Goal: Task Accomplishment & Management: Use online tool/utility

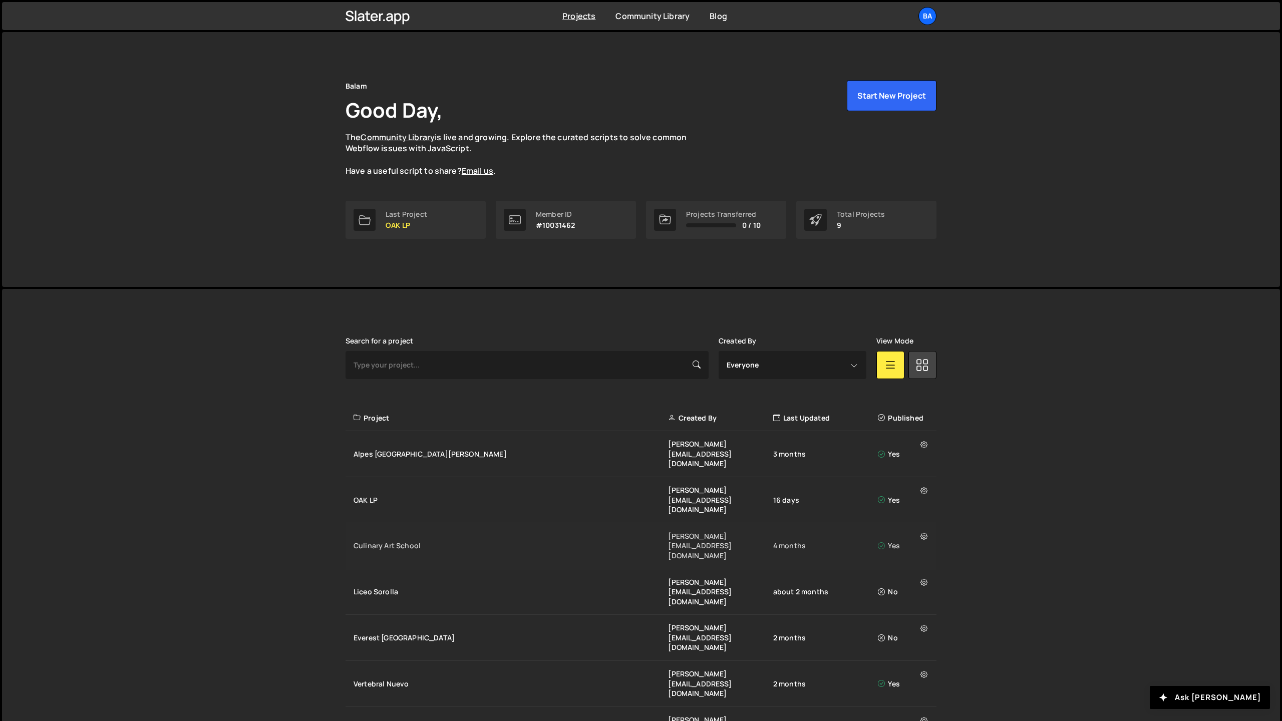
click at [398, 541] on div "Culinary Art School" at bounding box center [510, 546] width 314 height 10
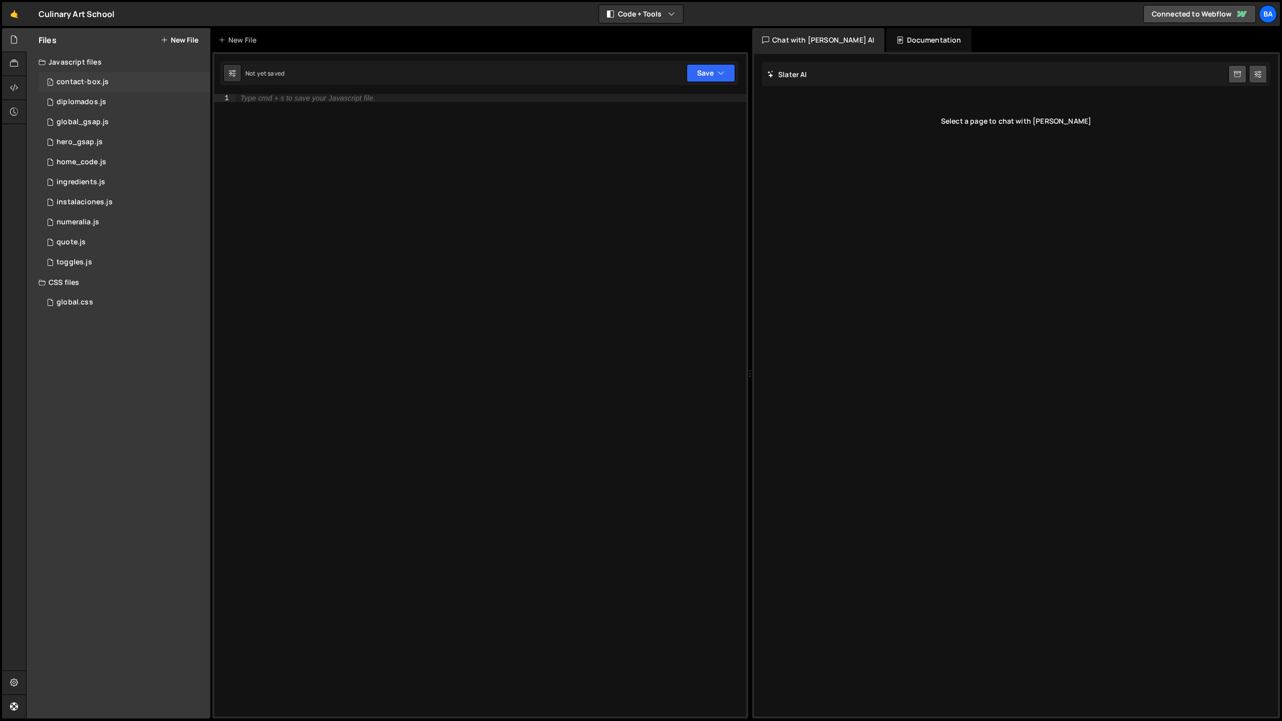
click at [87, 81] on div "contact-box.js" at bounding box center [83, 82] width 52 height 9
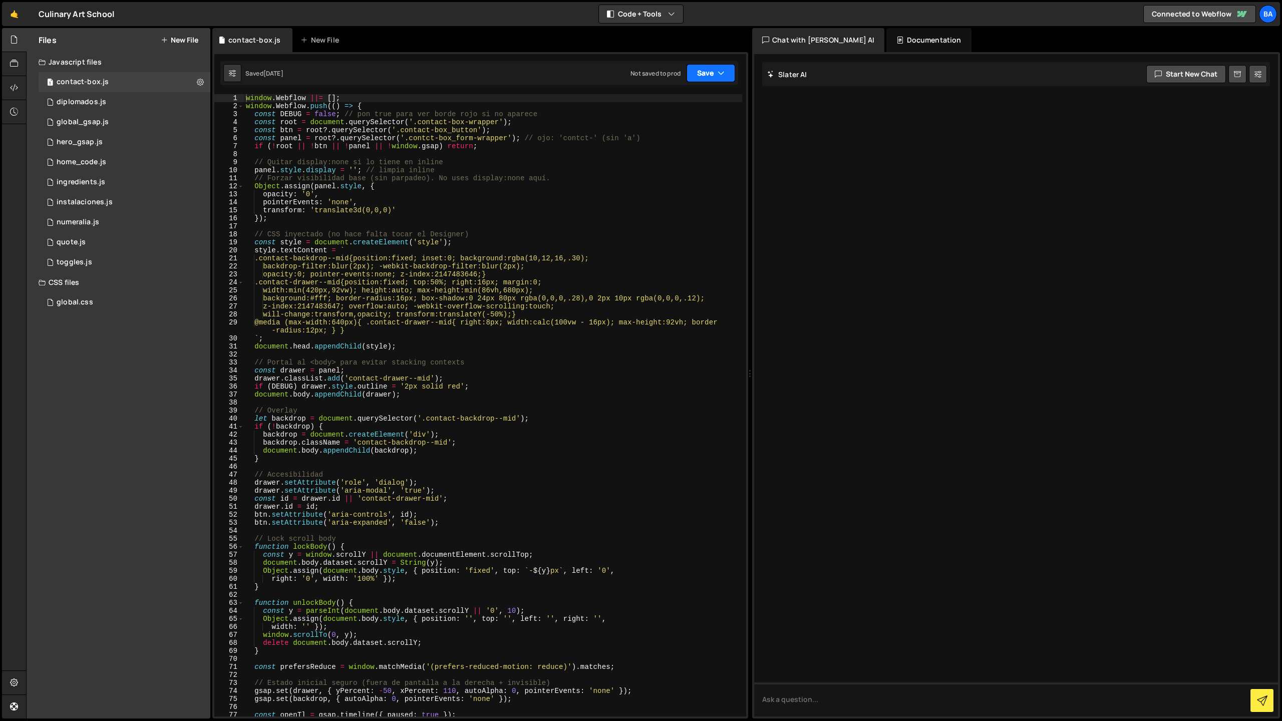
click at [708, 71] on button "Save" at bounding box center [710, 73] width 49 height 18
click at [673, 130] on div "Save to Production S" at bounding box center [677, 130] width 104 height 10
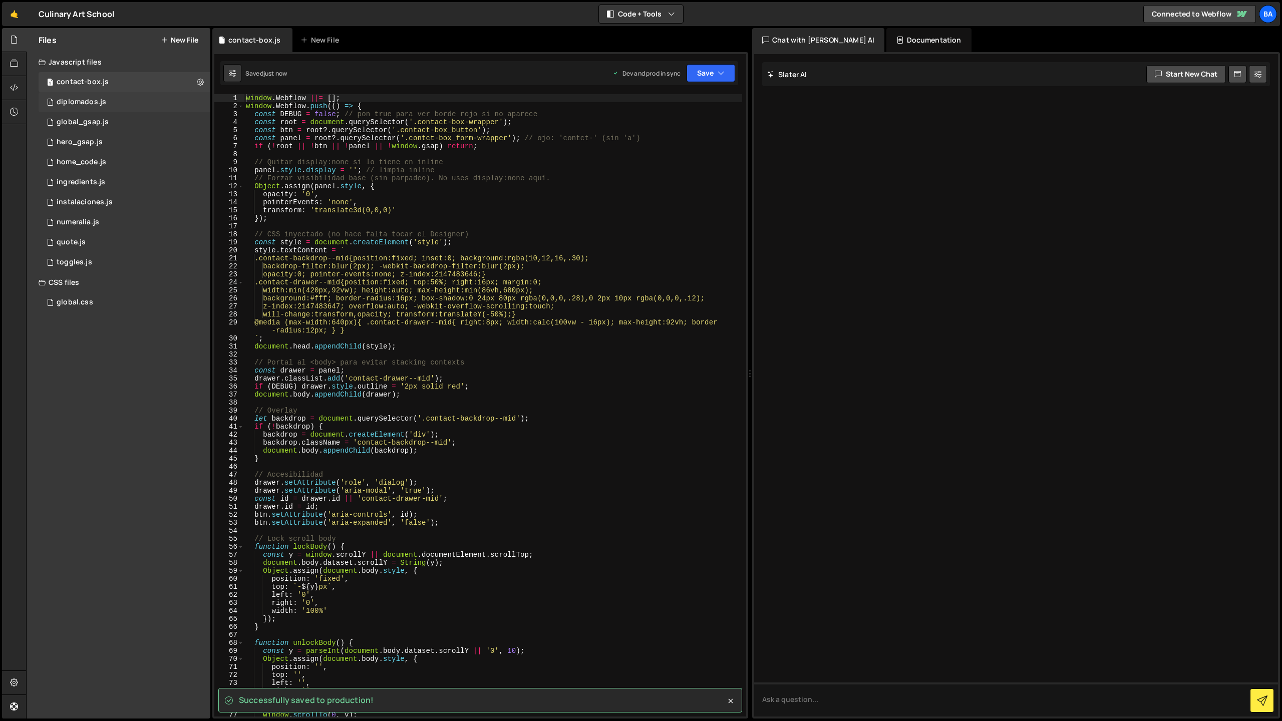
click at [118, 106] on div "1 diplomados.js 0" at bounding box center [125, 102] width 172 height 20
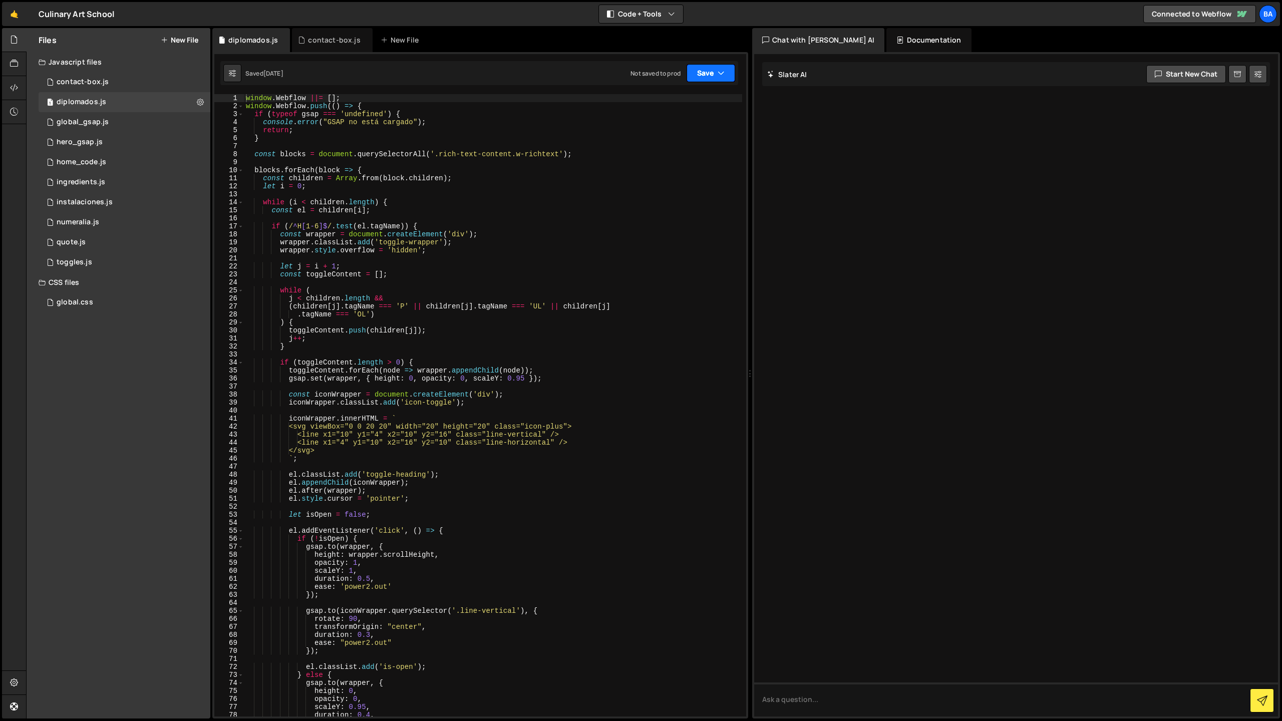
click at [716, 67] on button "Save" at bounding box center [710, 73] width 49 height 18
click at [666, 135] on div "Not saved to prod" at bounding box center [677, 141] width 104 height 12
click at [79, 121] on div "global_gsap.js" at bounding box center [83, 122] width 52 height 9
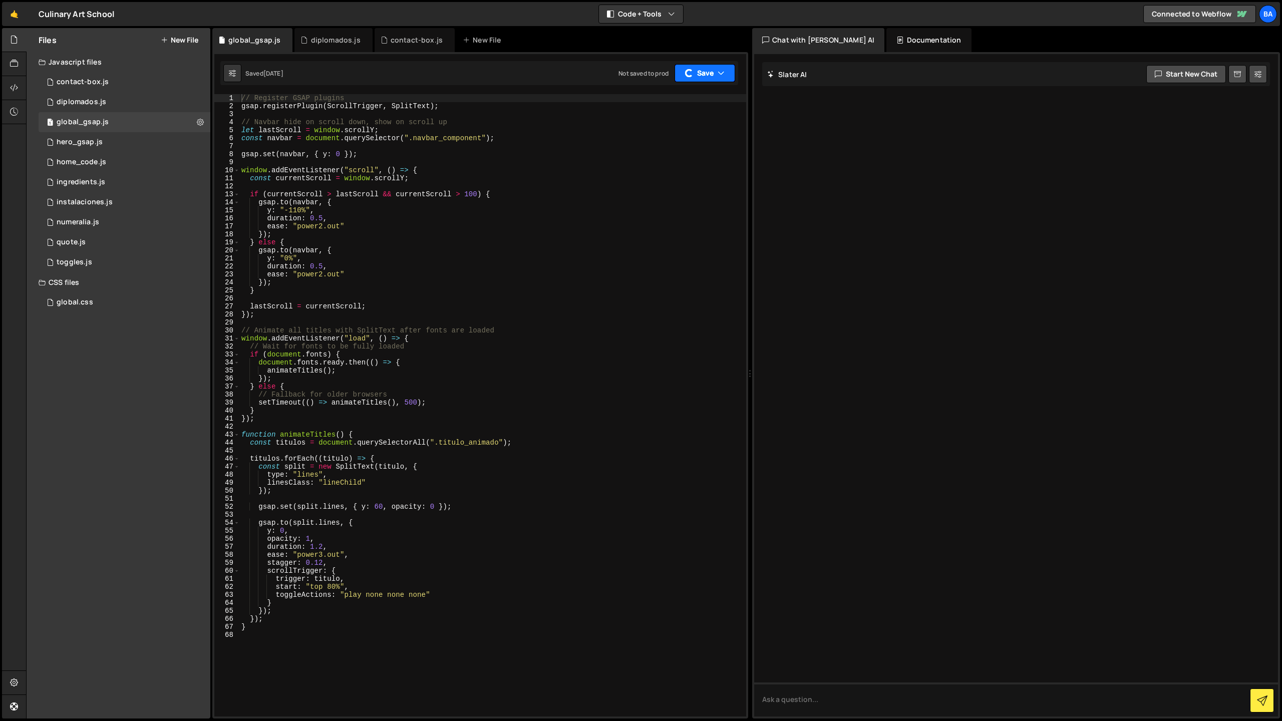
click at [701, 73] on button "Save" at bounding box center [704, 73] width 61 height 18
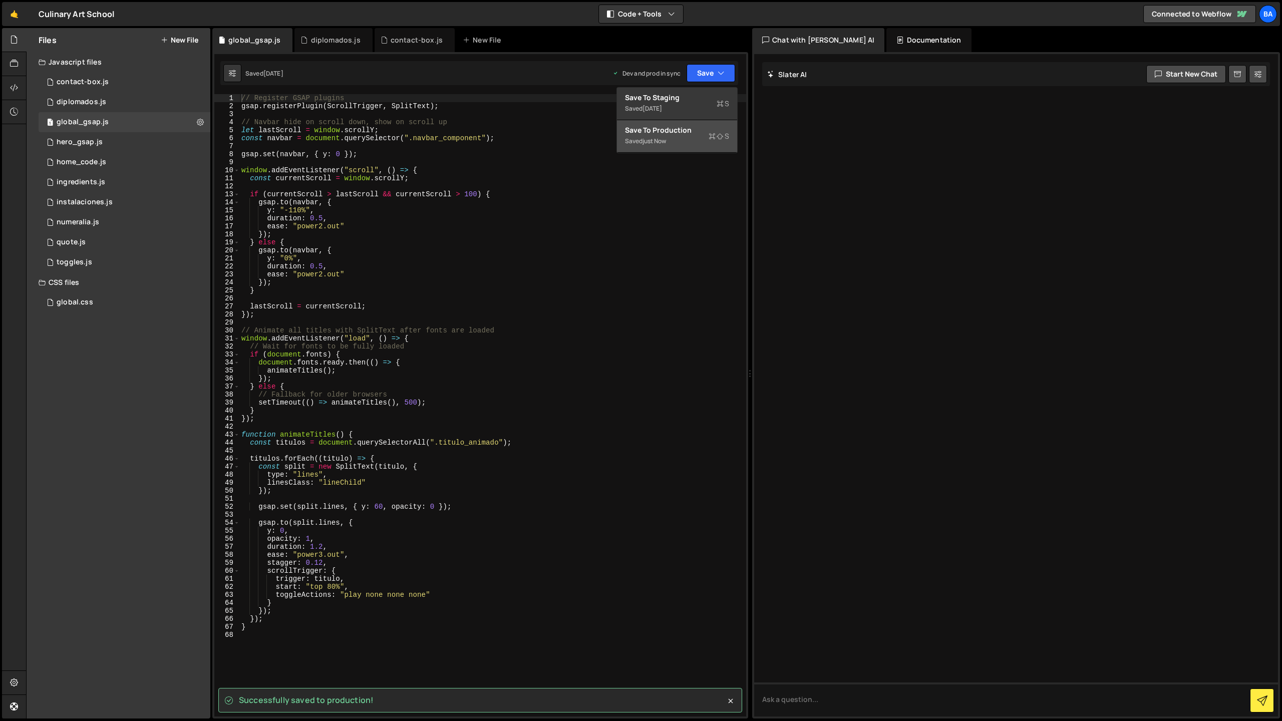
click at [680, 138] on div "Saved just now" at bounding box center [677, 141] width 104 height 12
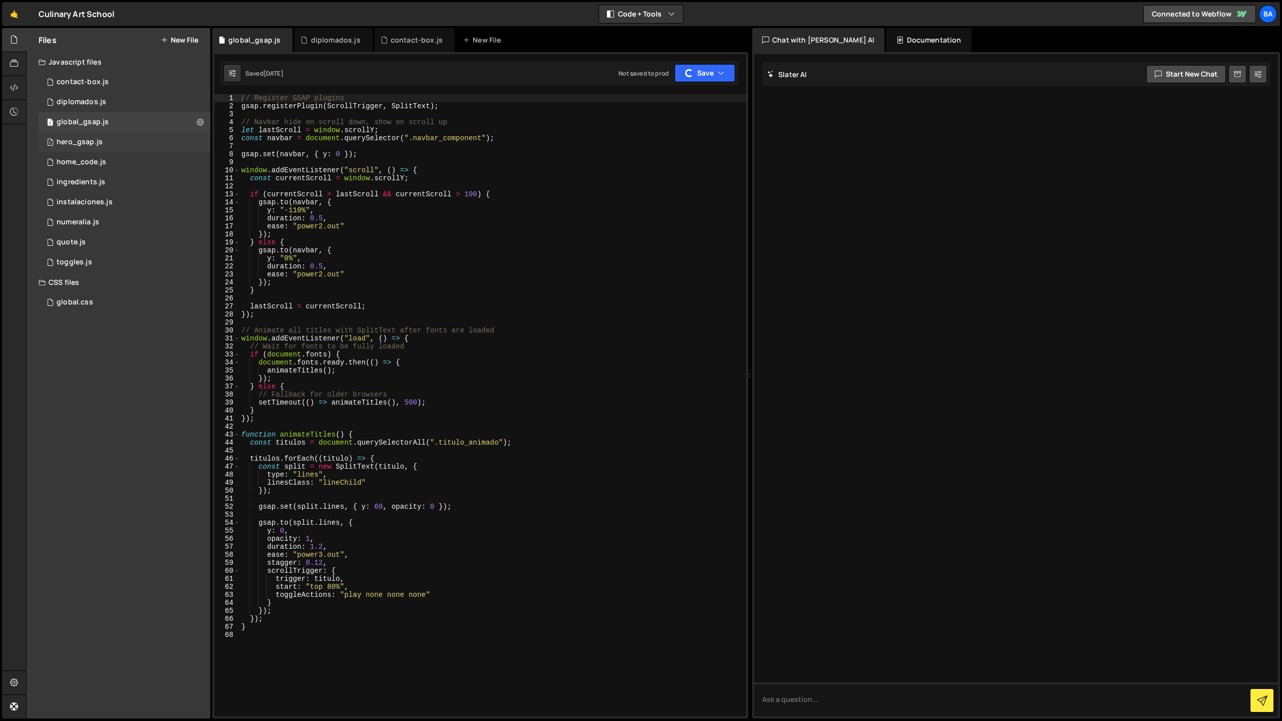
click at [101, 141] on div "hero_gsap.js" at bounding box center [80, 142] width 46 height 9
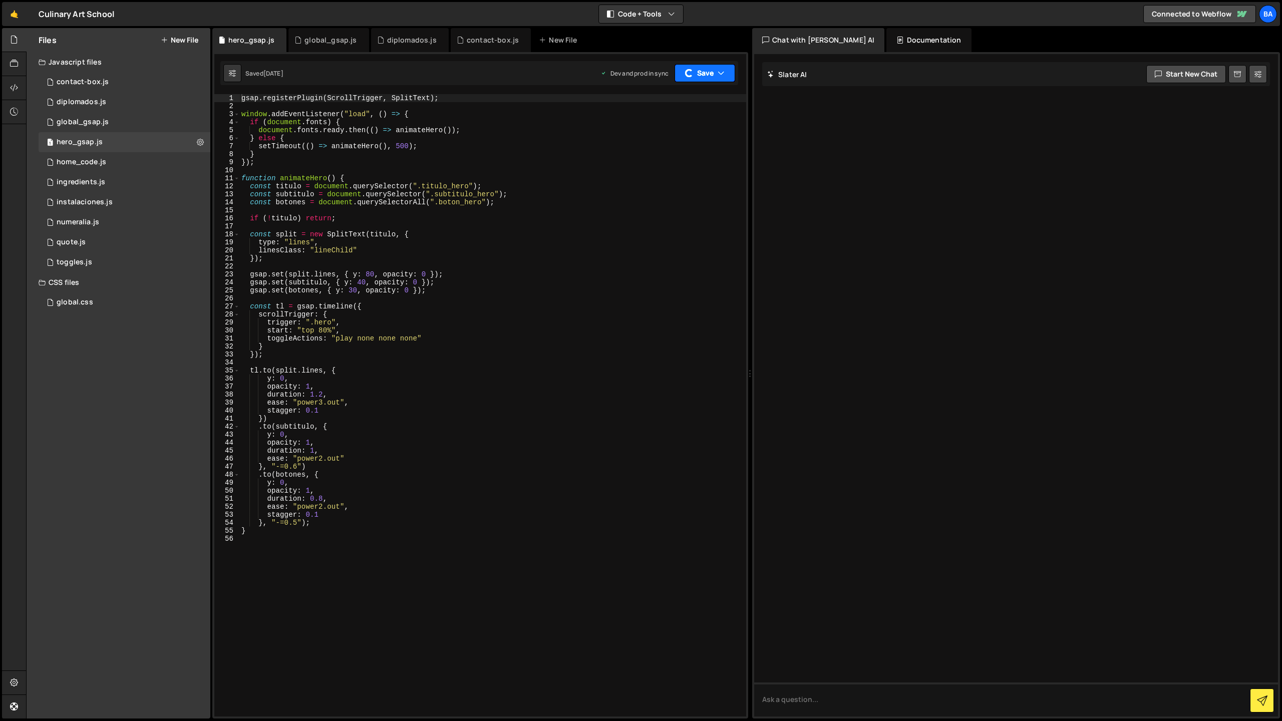
click at [708, 73] on button "Save" at bounding box center [704, 73] width 61 height 18
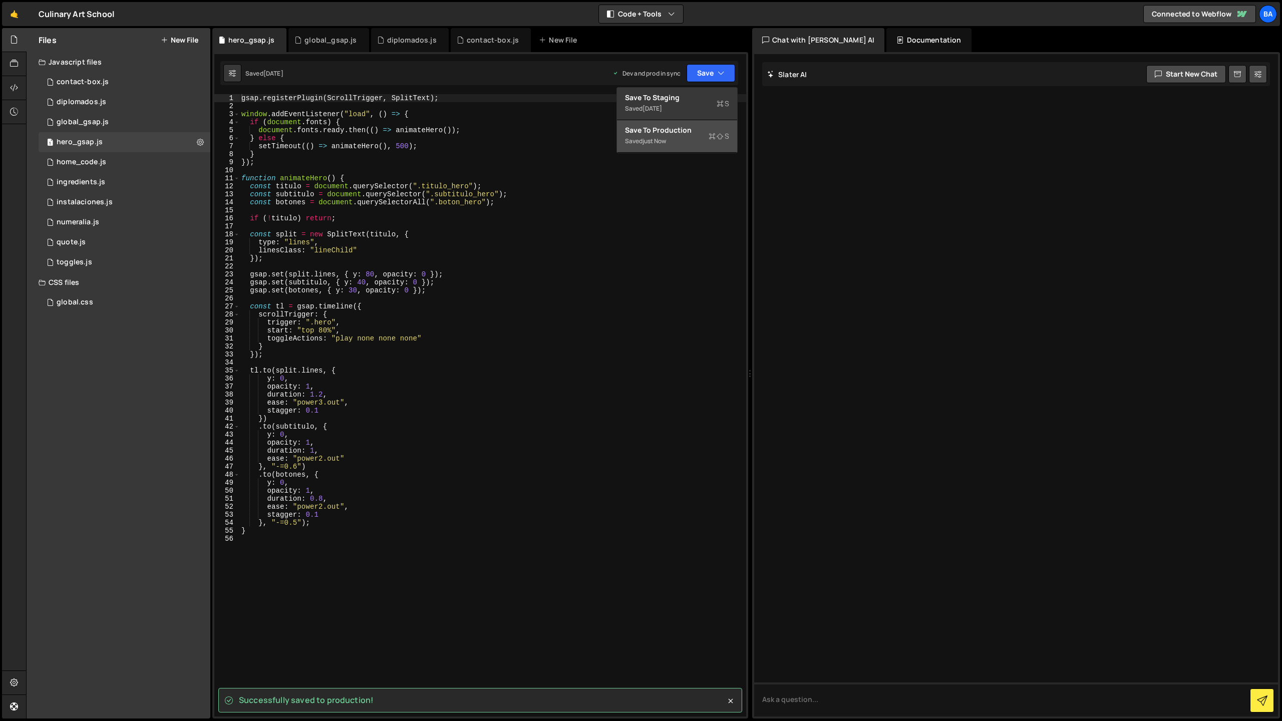
click at [674, 130] on div "Save to Production S" at bounding box center [677, 130] width 104 height 10
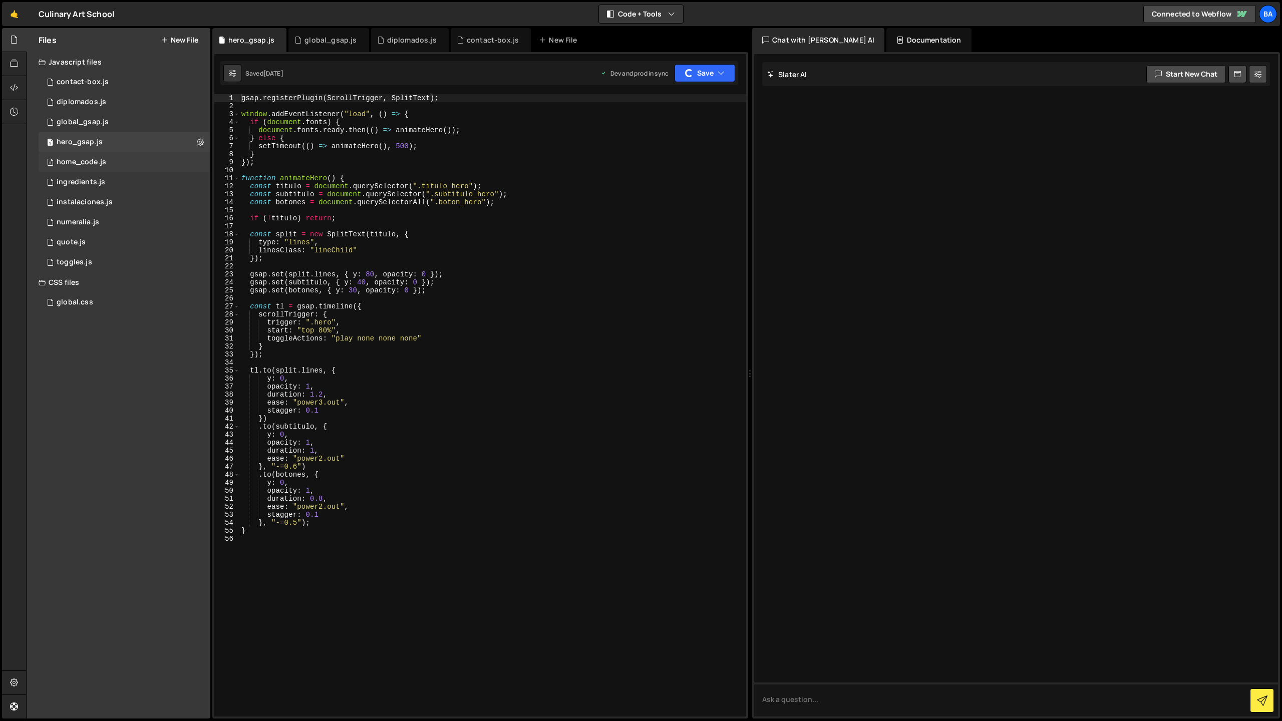
click at [99, 159] on div "home_code.js" at bounding box center [82, 162] width 50 height 9
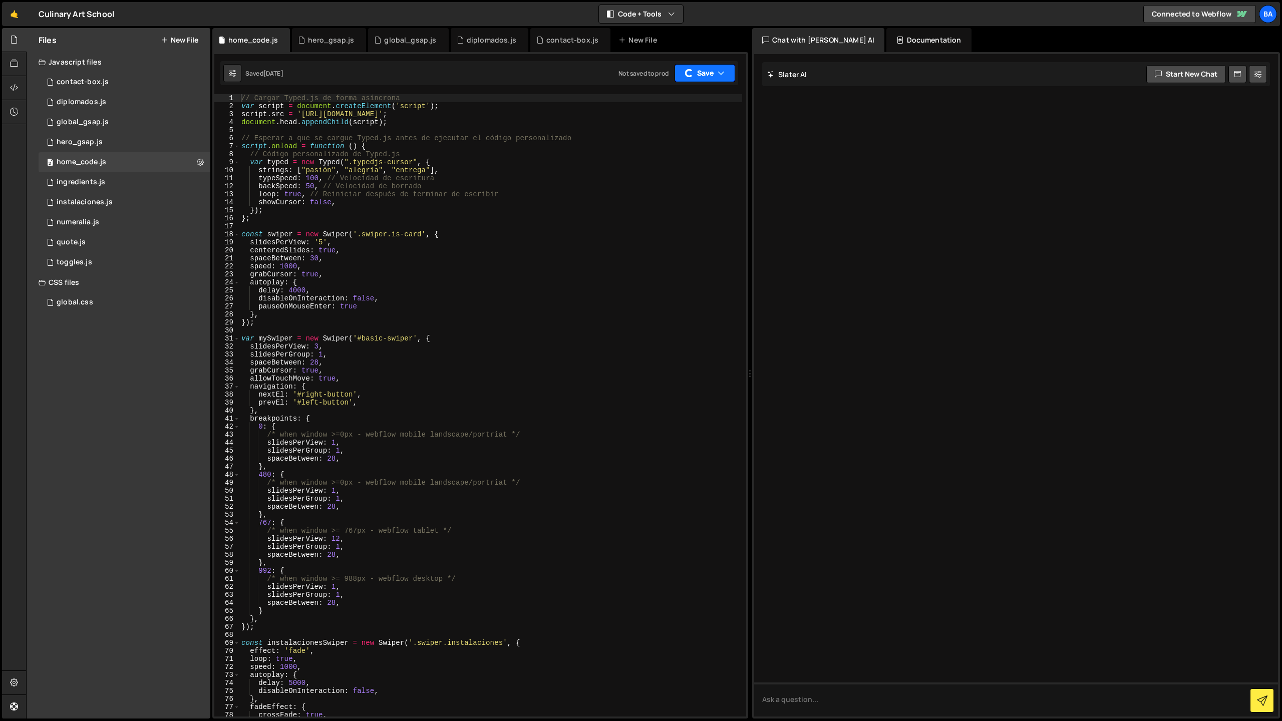
click at [710, 72] on button "Save" at bounding box center [704, 73] width 61 height 18
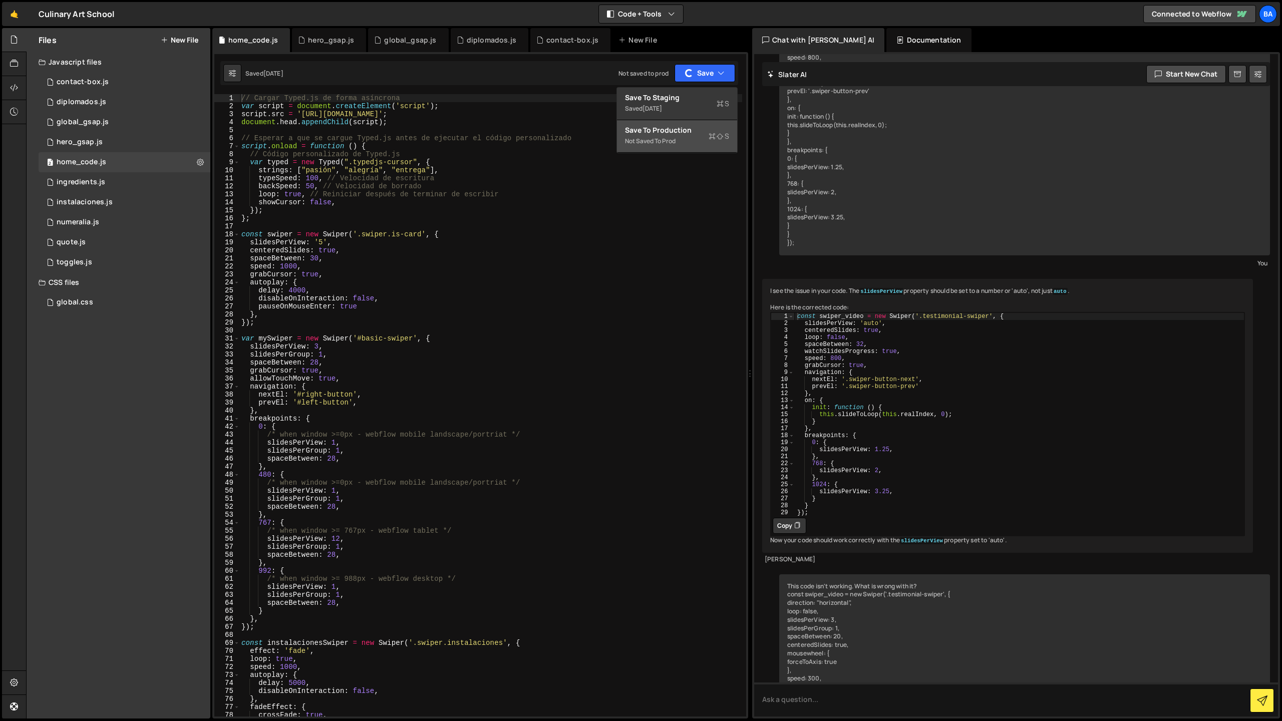
scroll to position [7074, 0]
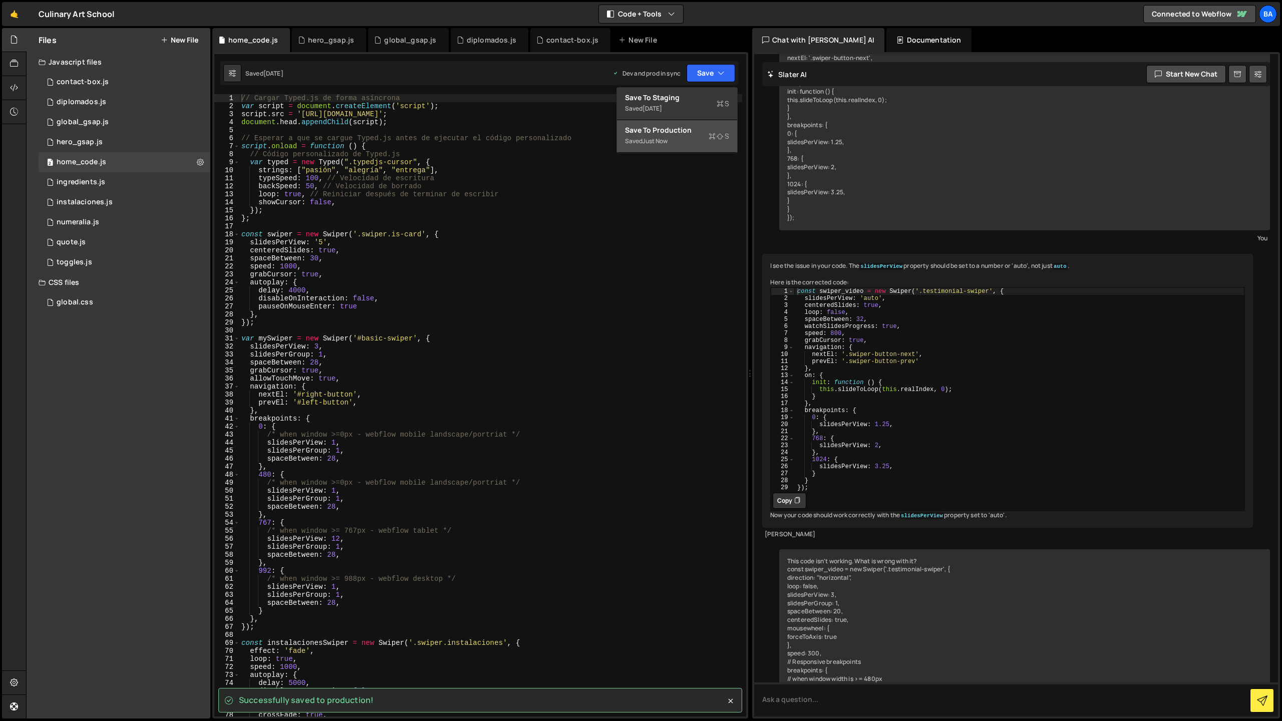
click at [661, 138] on div "just now" at bounding box center [654, 141] width 25 height 9
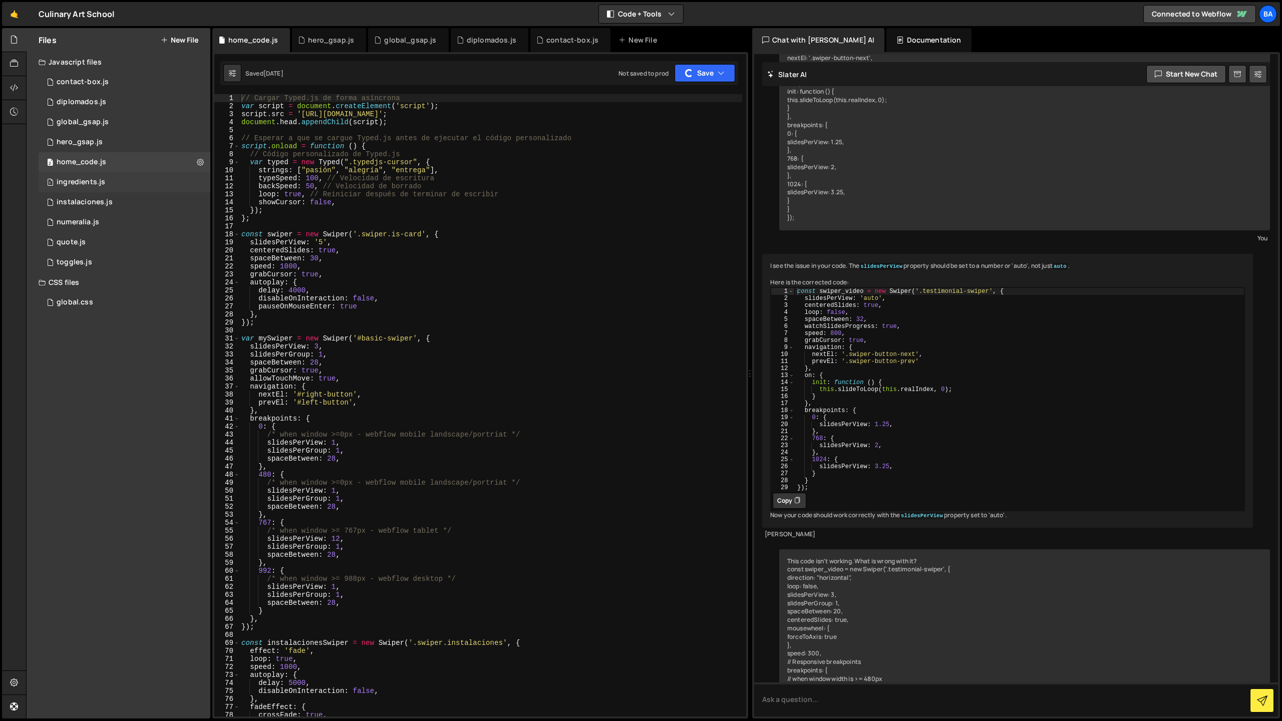
click at [118, 179] on div "1 ingredients.js 0" at bounding box center [125, 182] width 172 height 20
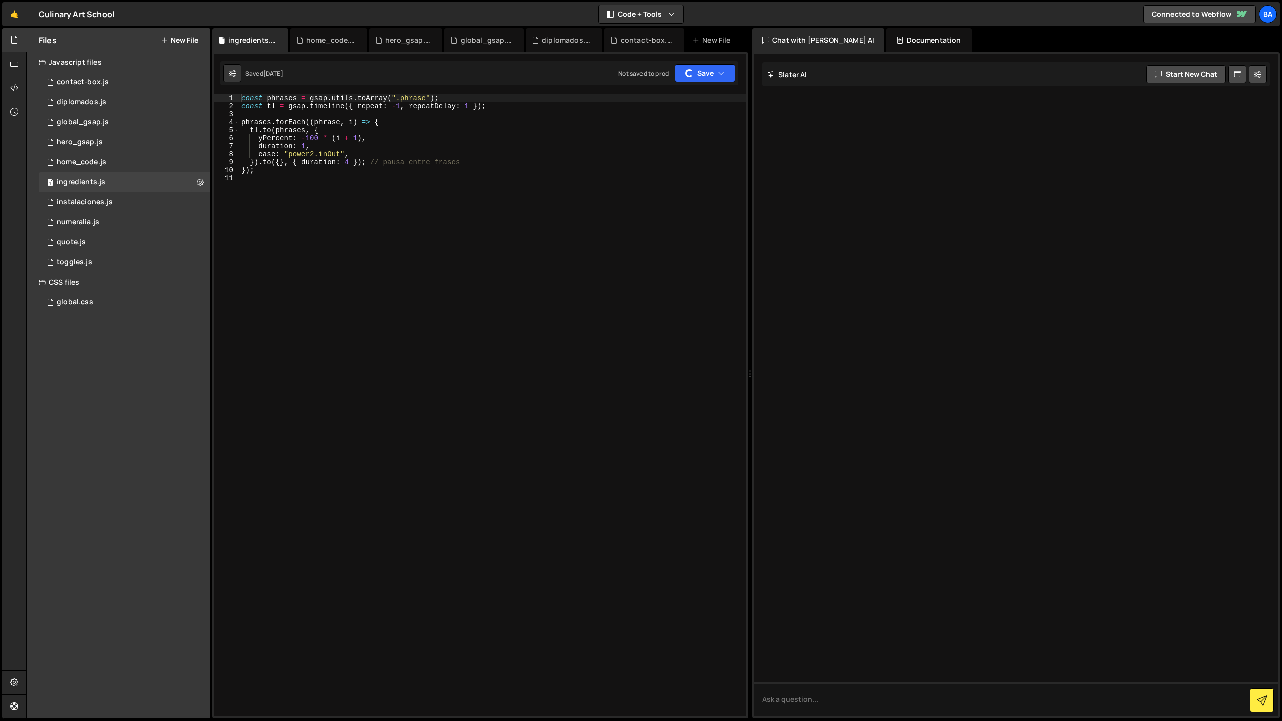
scroll to position [0, 0]
click at [697, 78] on button "Save" at bounding box center [704, 73] width 61 height 18
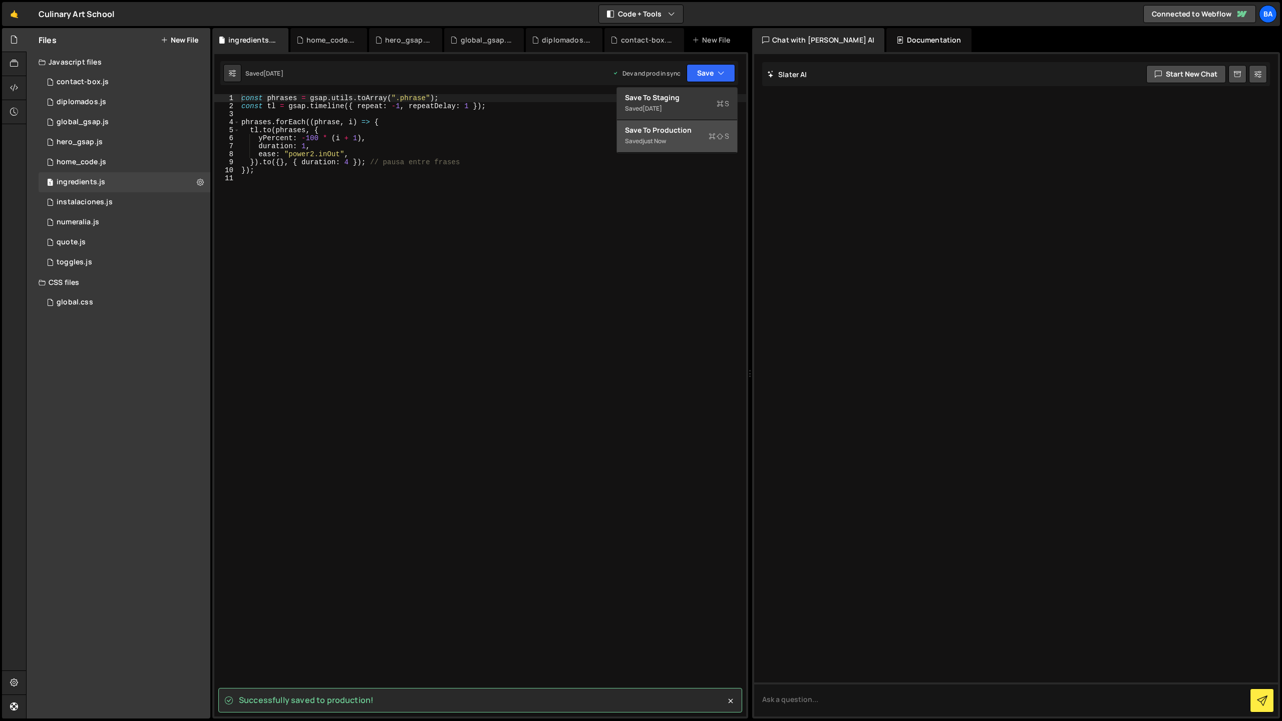
click at [671, 135] on div "Saved just now" at bounding box center [677, 141] width 104 height 12
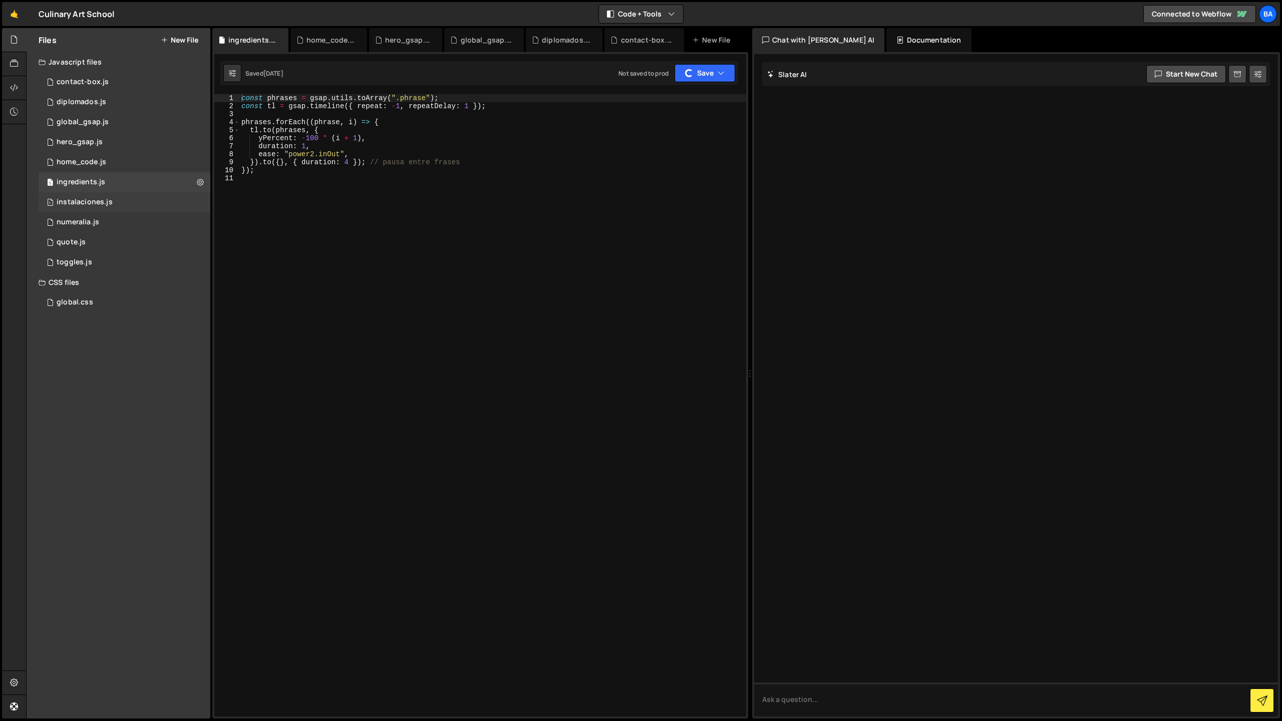
click at [91, 198] on div "instalaciones.js" at bounding box center [85, 202] width 56 height 9
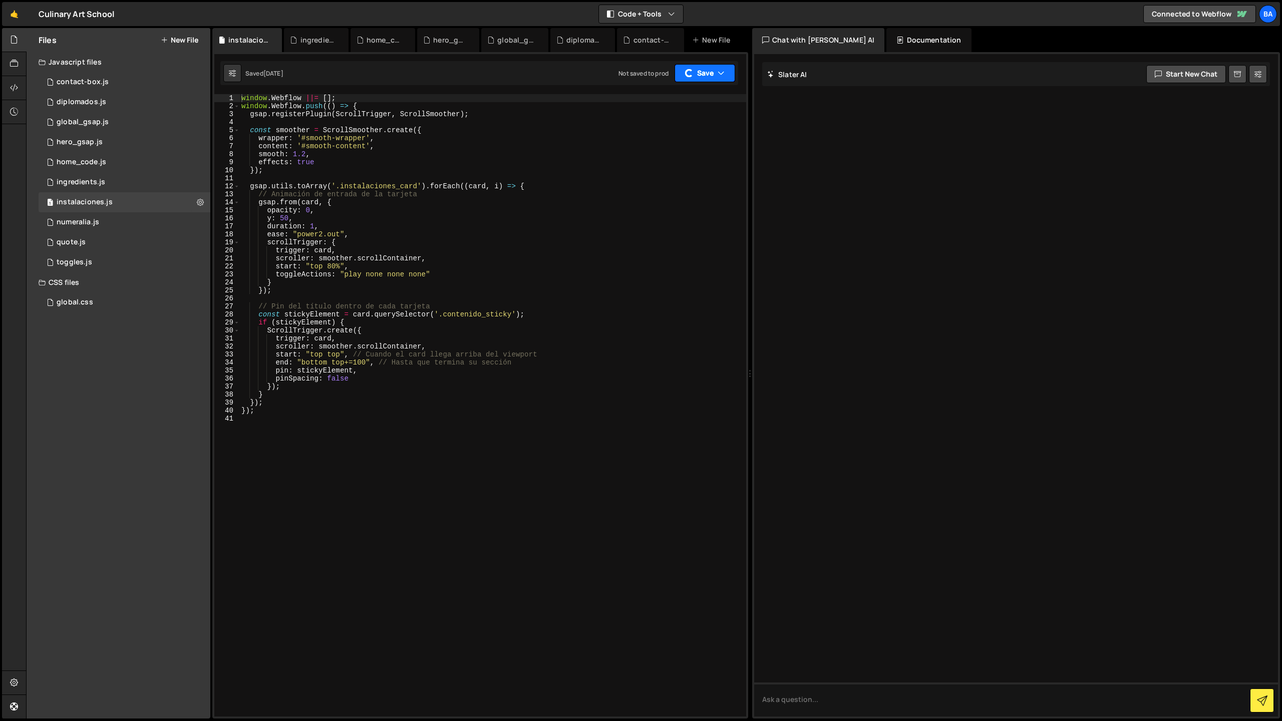
click at [707, 74] on button "Save" at bounding box center [704, 73] width 61 height 18
click at [662, 136] on div "Not saved to prod" at bounding box center [677, 141] width 104 height 12
drag, startPoint x: 111, startPoint y: 216, endPoint x: 259, endPoint y: 201, distance: 148.5
click at [111, 216] on div "1 numeralia.js 0" at bounding box center [125, 222] width 172 height 20
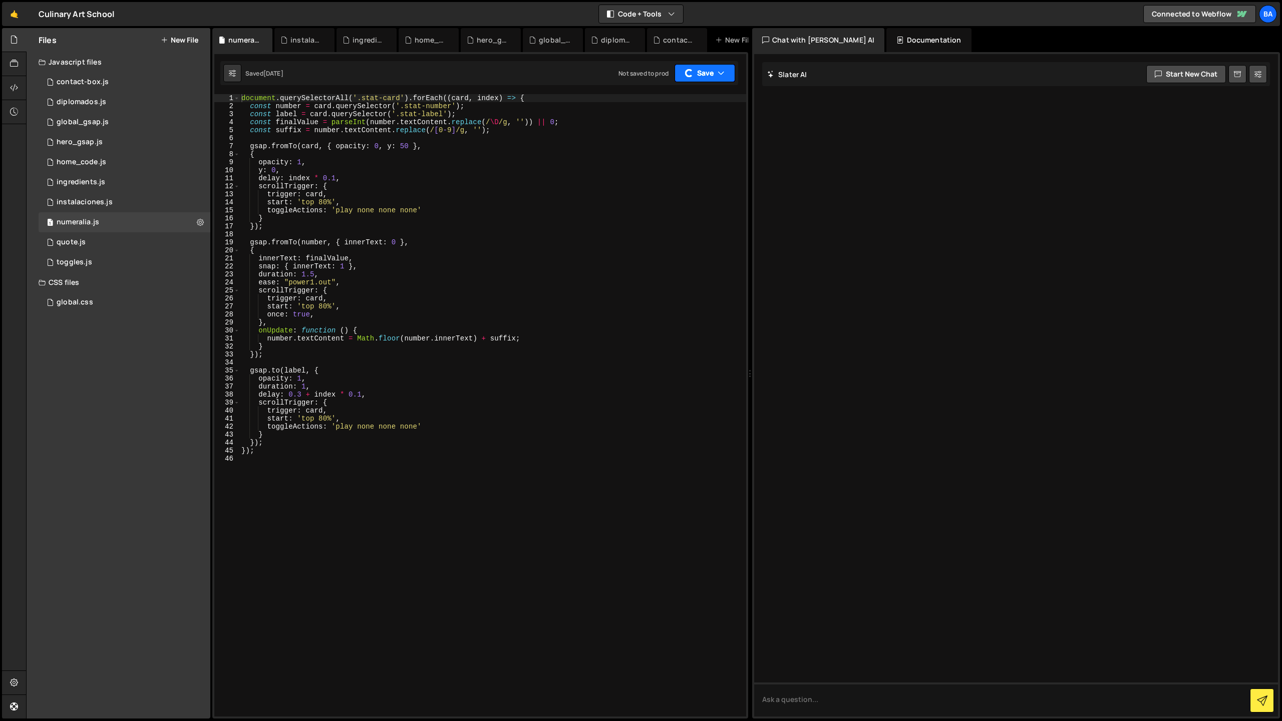
click at [703, 73] on button "Save" at bounding box center [704, 73] width 61 height 18
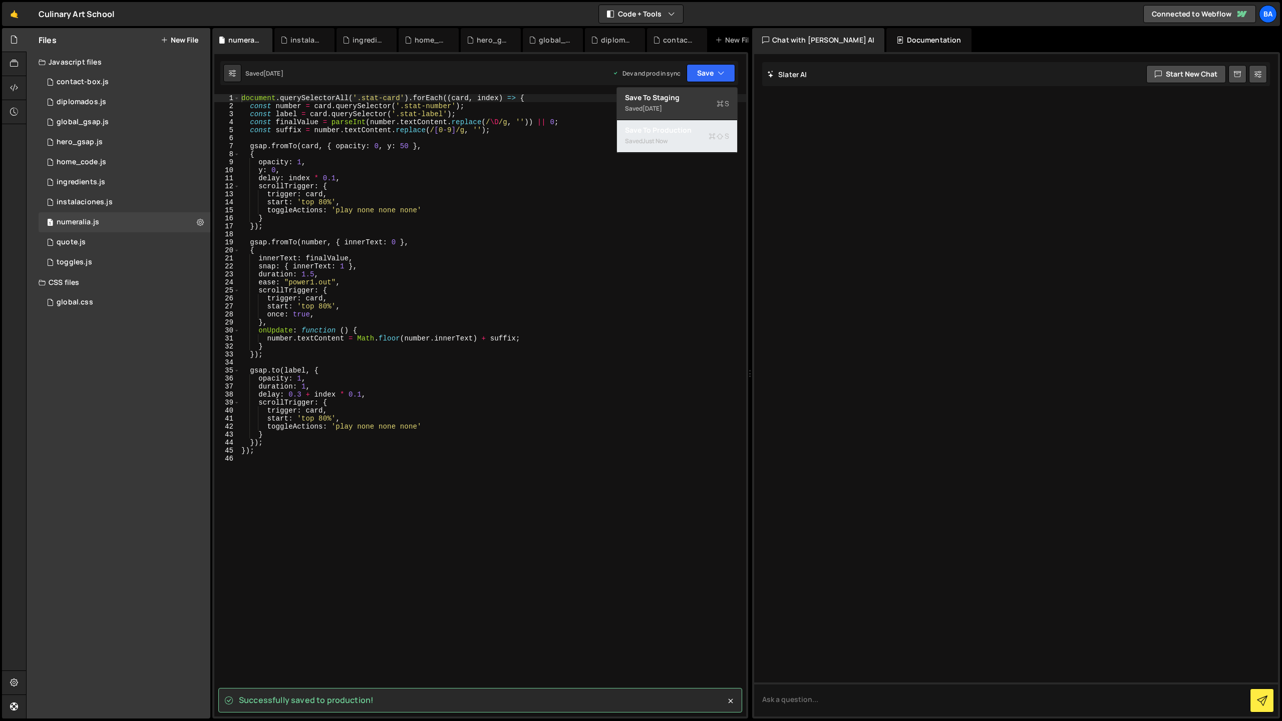
click at [666, 134] on div "Save to Production S" at bounding box center [677, 130] width 104 height 10
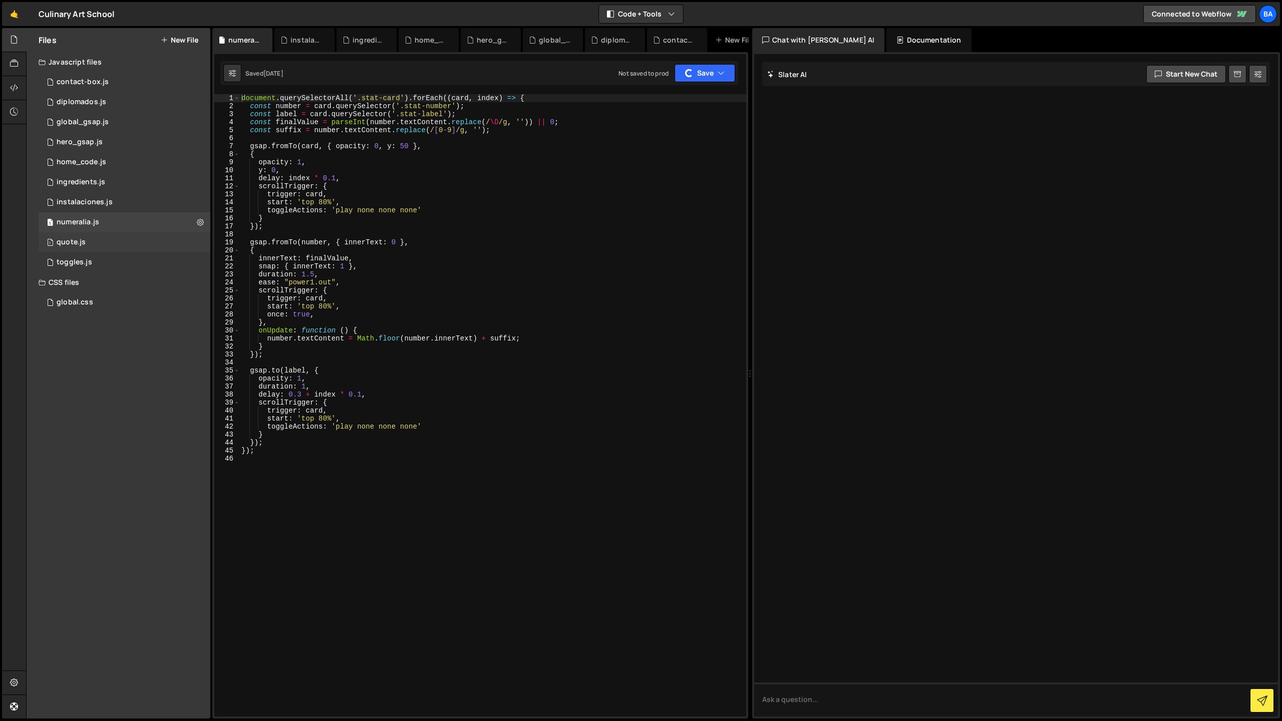
click at [106, 235] on div "1 quote.js 0" at bounding box center [125, 242] width 172 height 20
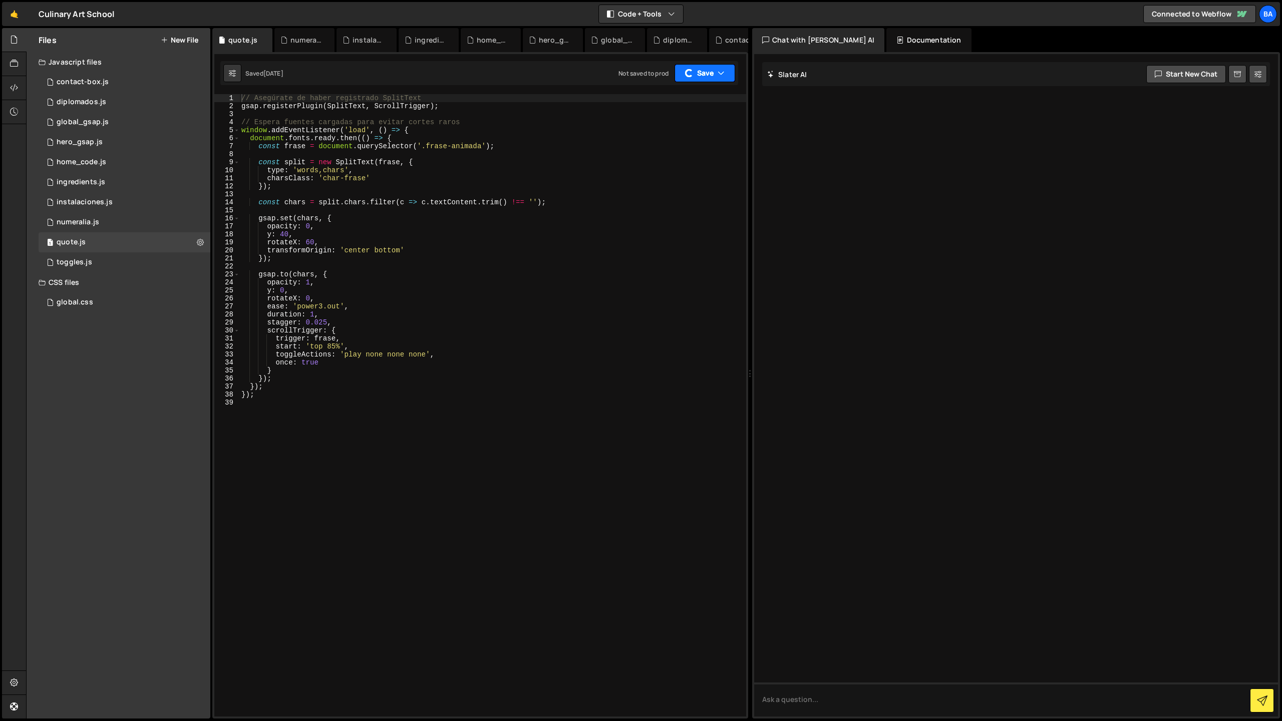
click at [703, 78] on button "Save" at bounding box center [704, 73] width 61 height 18
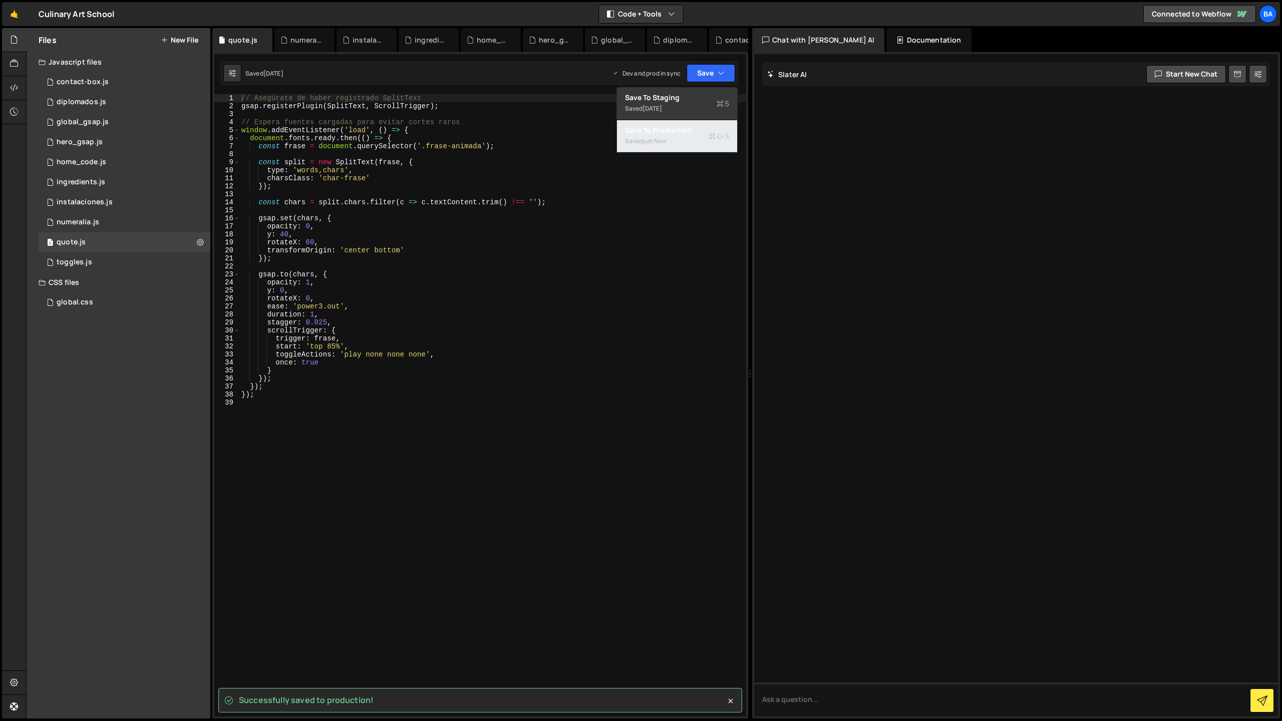
drag, startPoint x: 668, startPoint y: 134, endPoint x: 478, endPoint y: 190, distance: 198.3
click at [668, 134] on div "Save to Production S" at bounding box center [677, 130] width 104 height 10
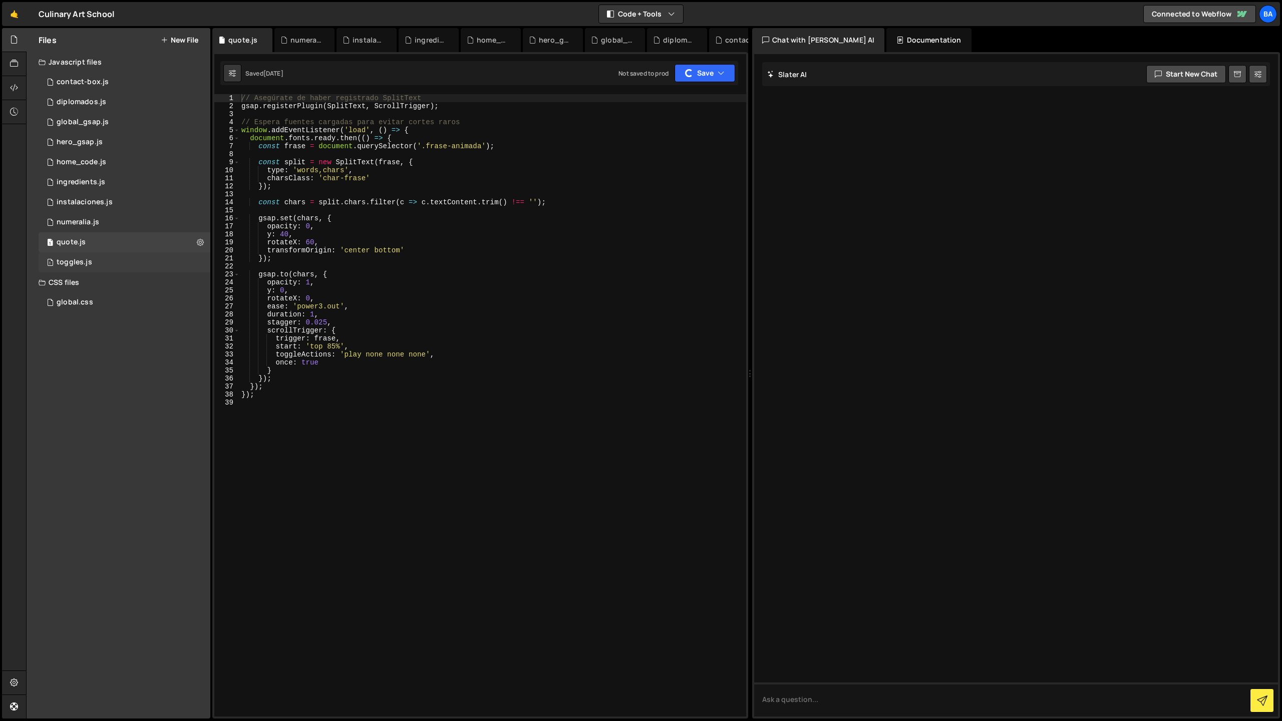
click at [100, 265] on div "1 toggles.js 0" at bounding box center [125, 262] width 172 height 20
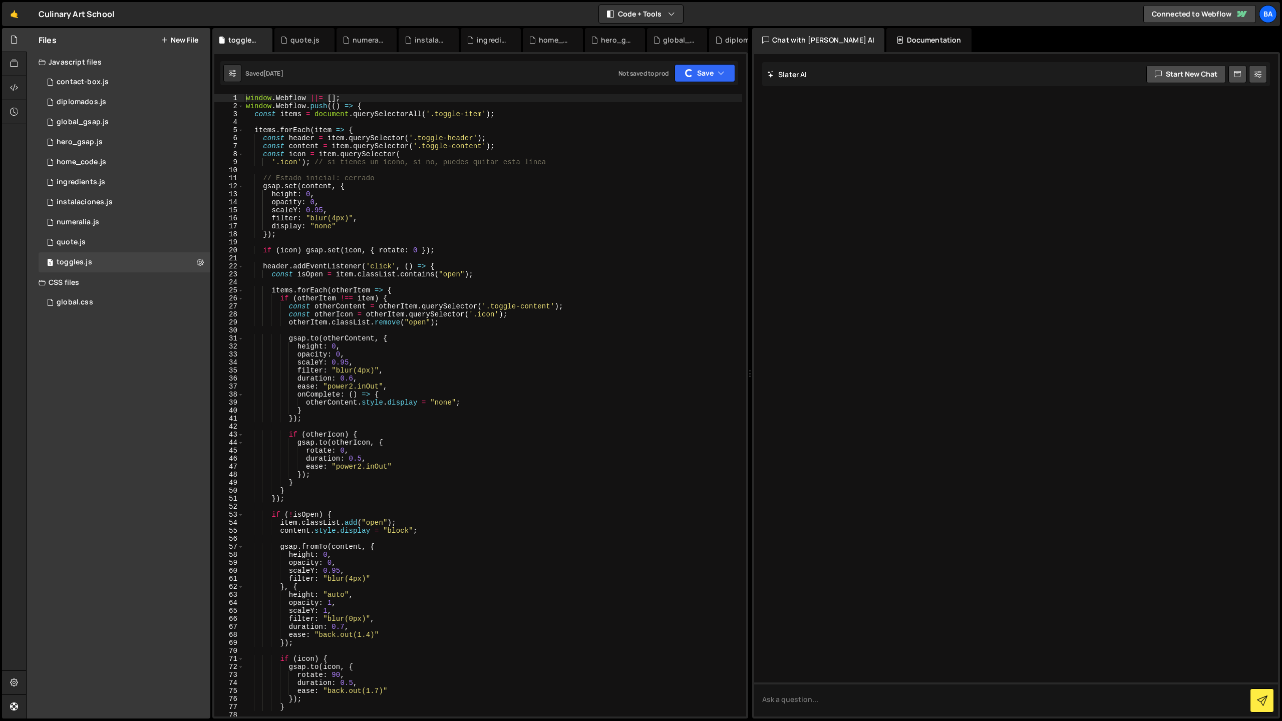
click at [707, 59] on div "1 Type cmd + s to save your Javascript file. הההההההההההההההההההההההההההההההההה…" at bounding box center [480, 385] width 536 height 666
click at [704, 68] on button "Save" at bounding box center [704, 73] width 61 height 18
click at [672, 129] on div "Save to Production S" at bounding box center [677, 130] width 104 height 10
click at [69, 300] on div "global.css" at bounding box center [75, 302] width 37 height 9
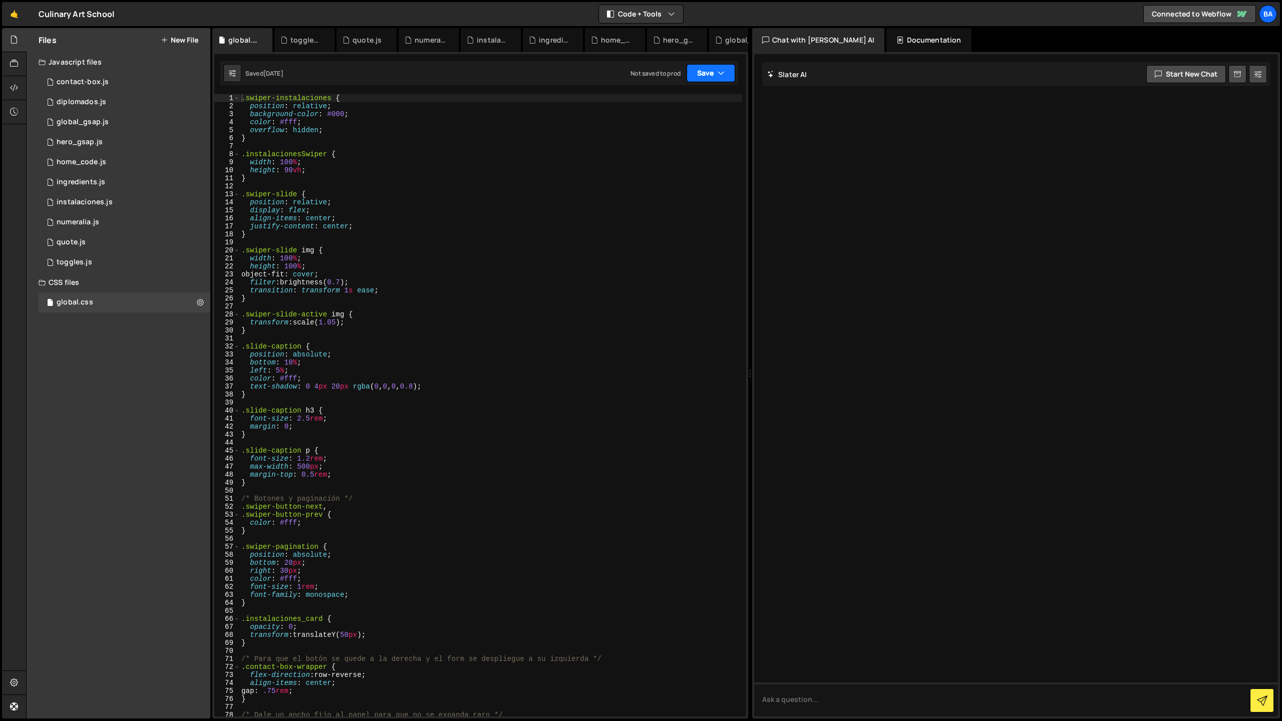
click at [705, 76] on button "Save" at bounding box center [710, 73] width 49 height 18
click at [671, 138] on div "Not saved to prod" at bounding box center [677, 141] width 104 height 12
type textarea "}"
click at [900, 365] on div at bounding box center [1016, 385] width 524 height 662
click at [719, 70] on icon "button" at bounding box center [720, 73] width 7 height 10
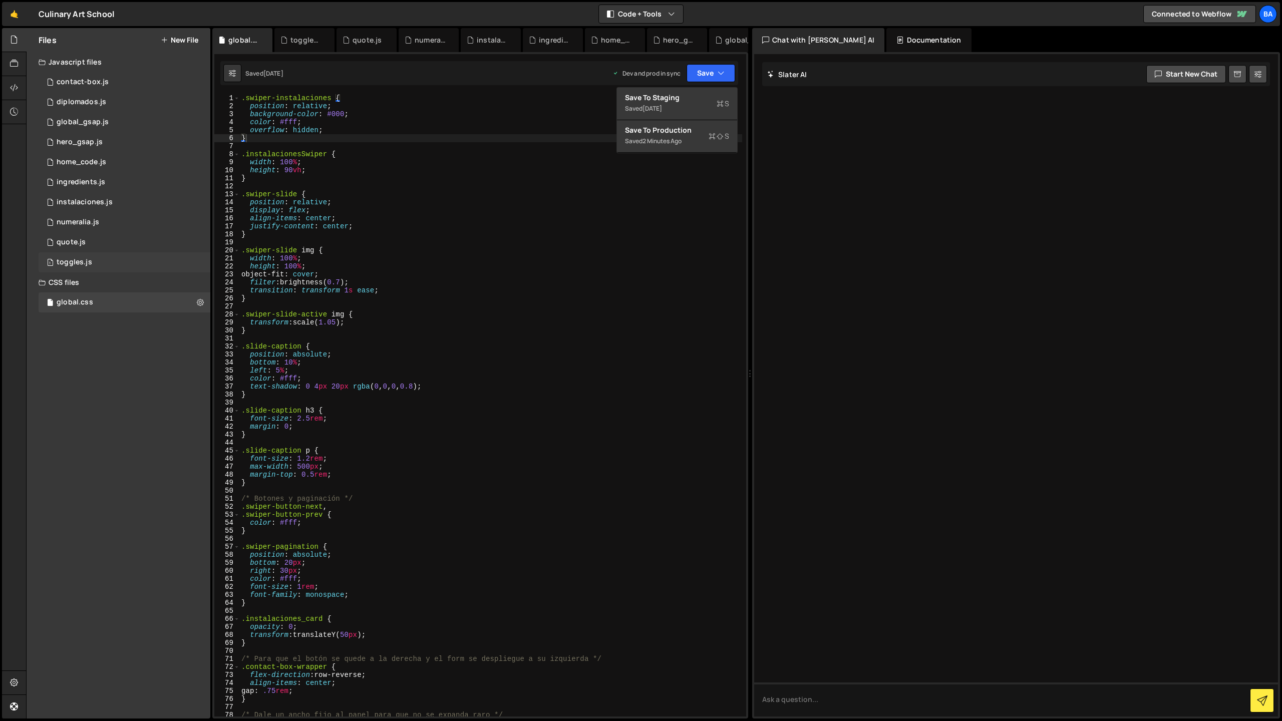
click at [108, 263] on div "1 toggles.js 0" at bounding box center [125, 262] width 172 height 20
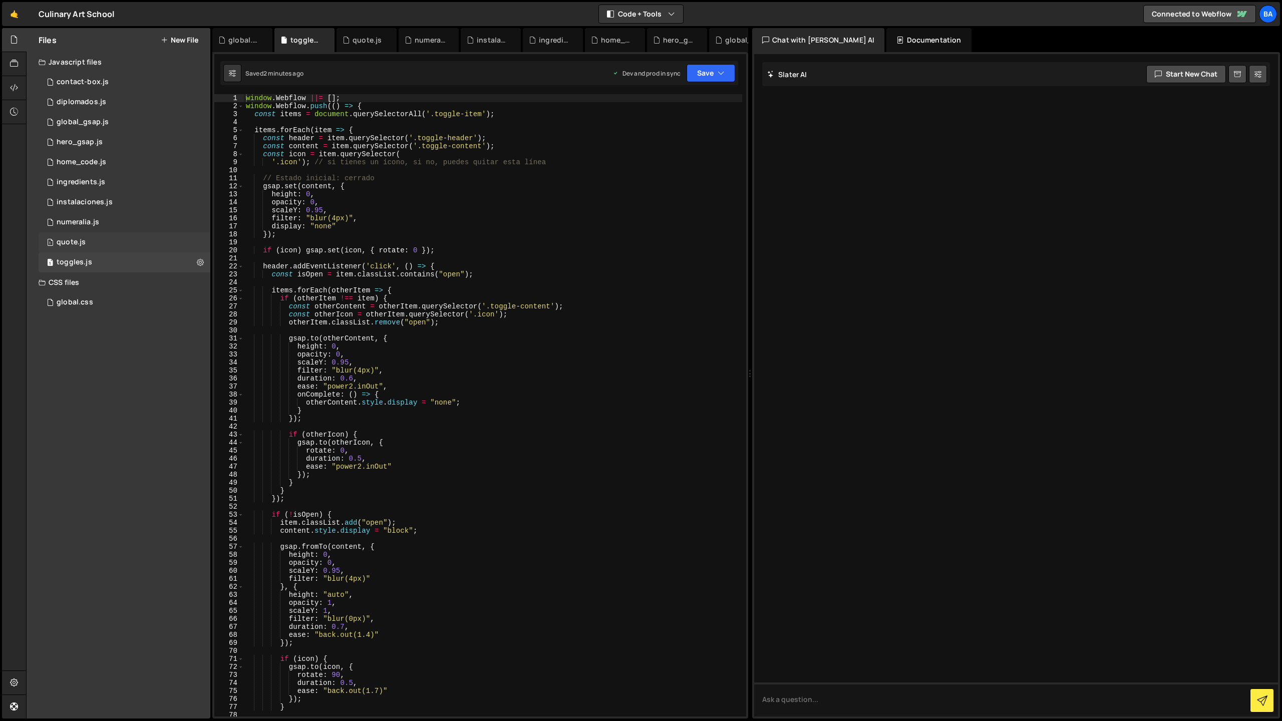
click at [116, 237] on div "1 quote.js 0" at bounding box center [125, 242] width 172 height 20
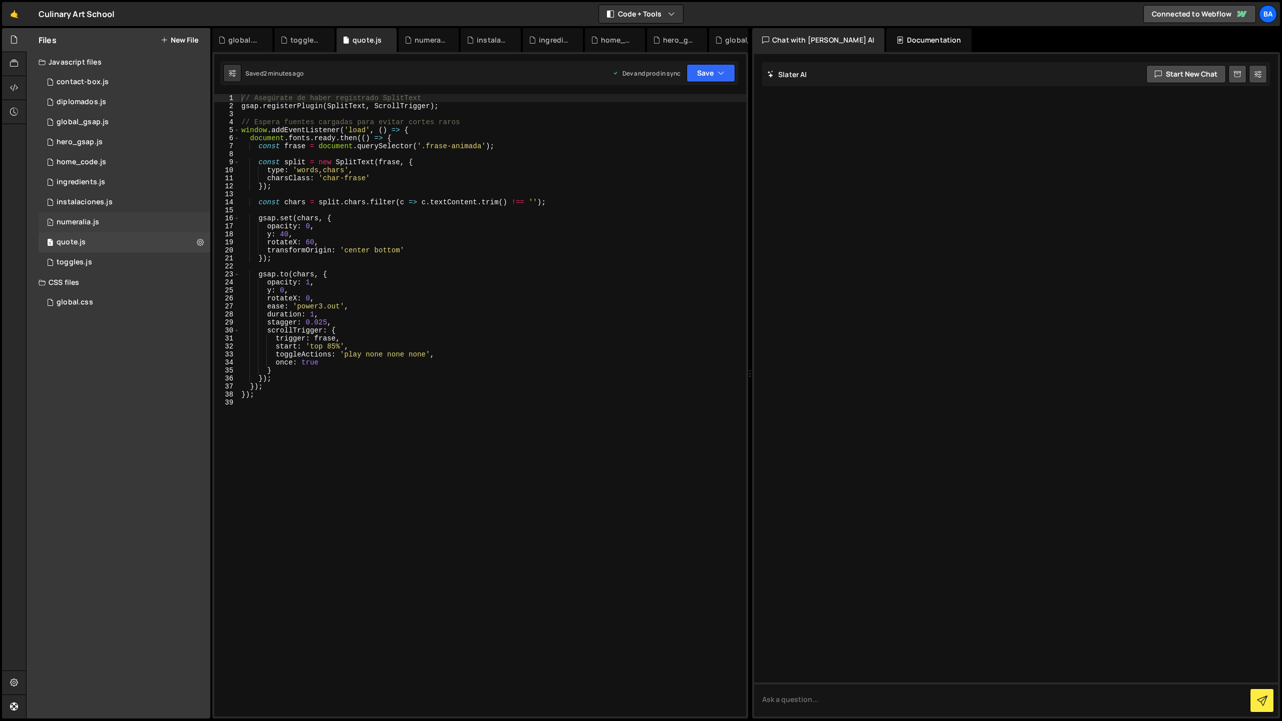
click at [120, 227] on div "1 numeralia.js 0" at bounding box center [125, 222] width 172 height 20
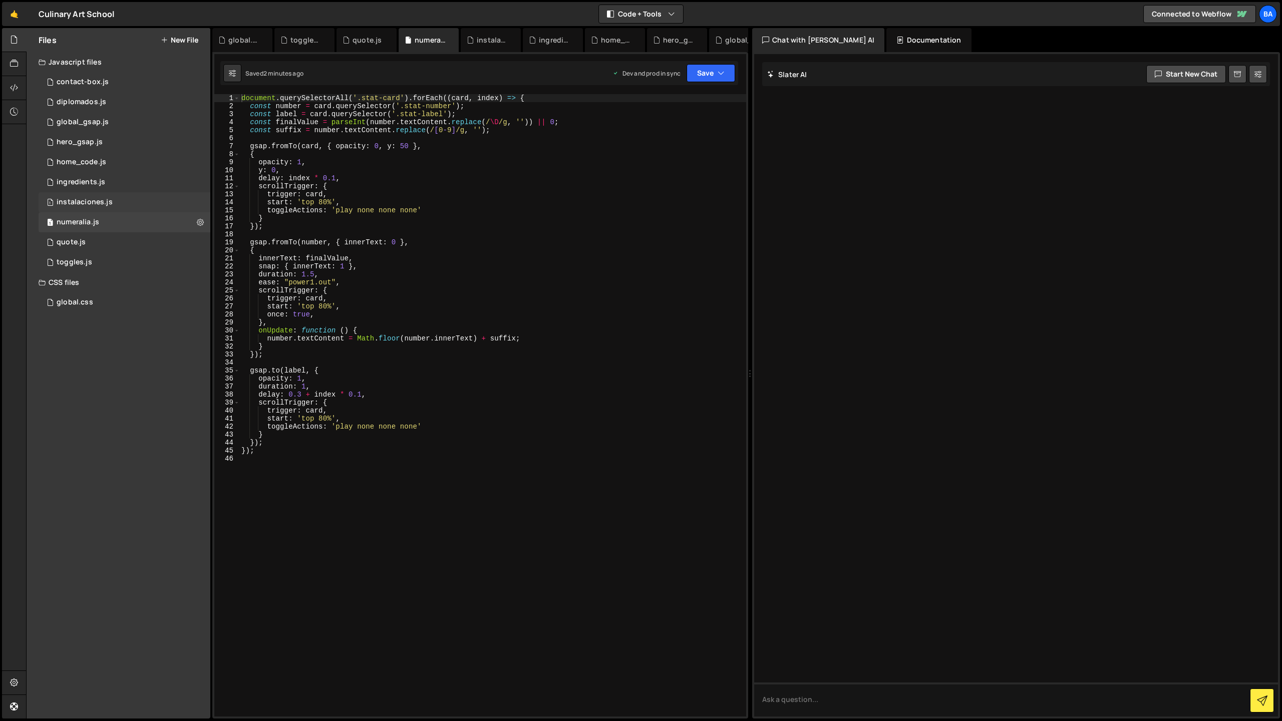
click at [124, 205] on div "1 instalaciones.js 0" at bounding box center [125, 202] width 172 height 20
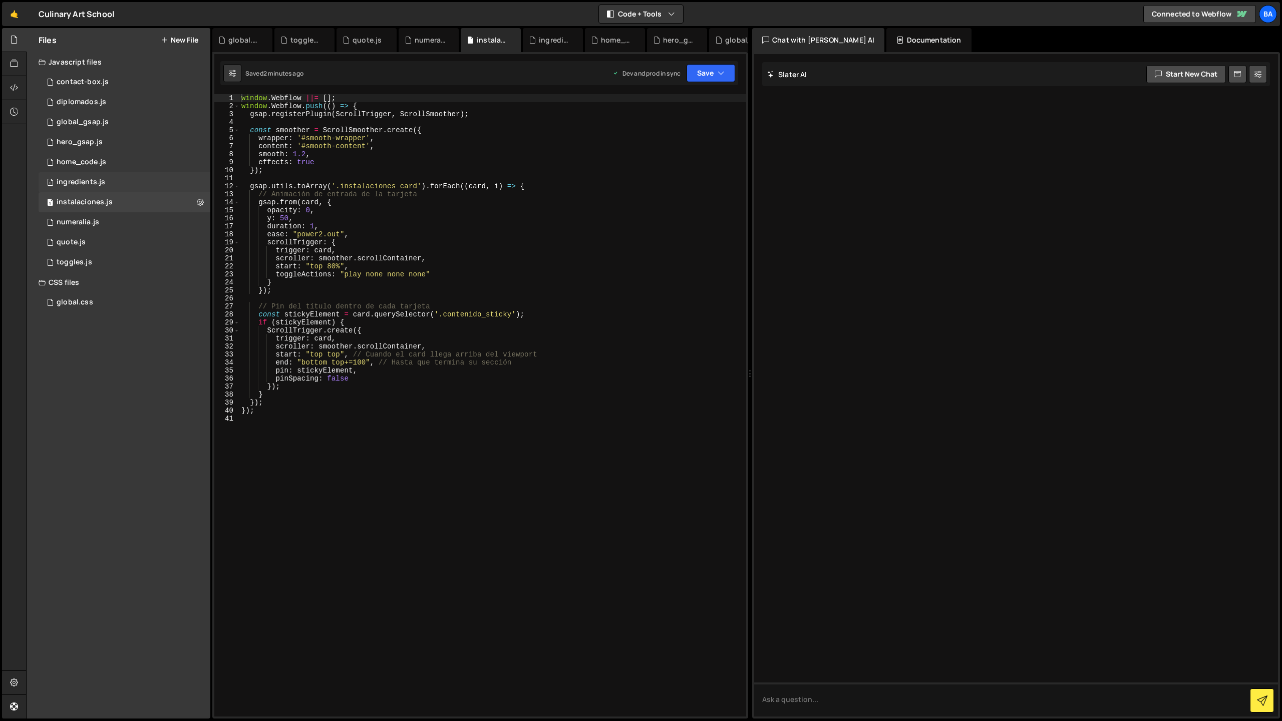
click at [116, 183] on div "1 ingredients.js 0" at bounding box center [125, 182] width 172 height 20
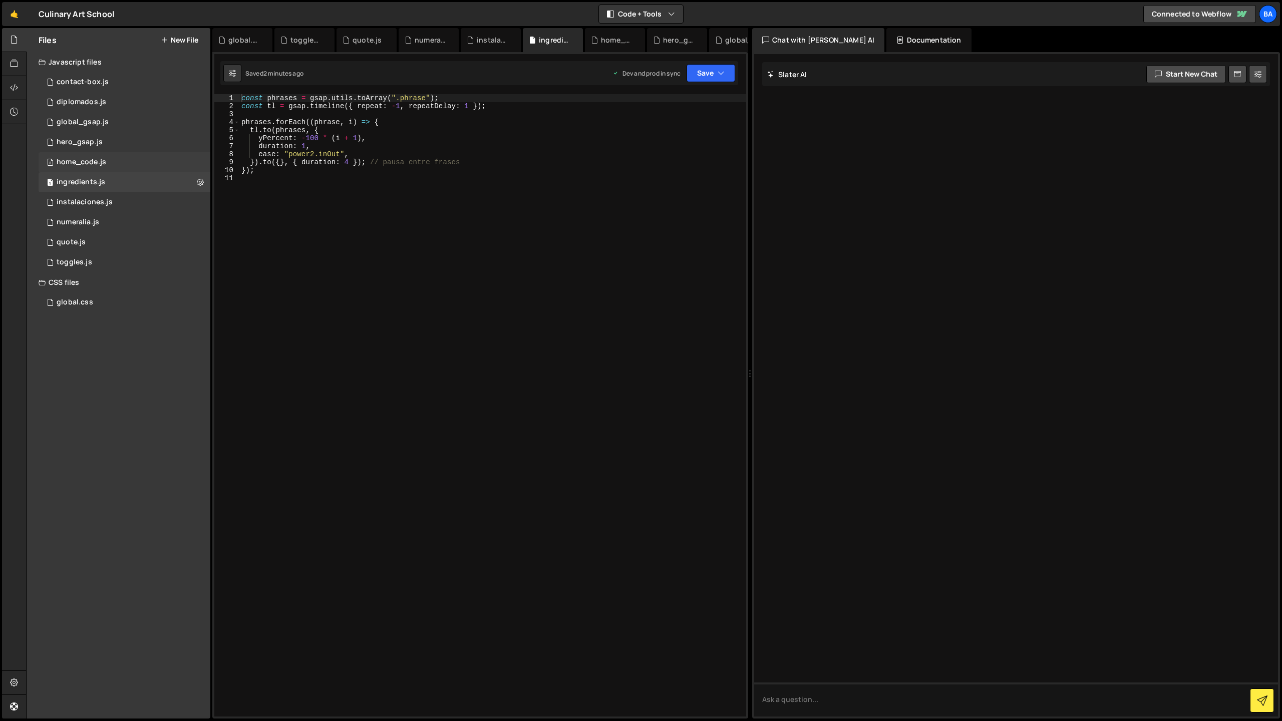
click at [113, 160] on div "2 home_code.js 0" at bounding box center [125, 162] width 172 height 20
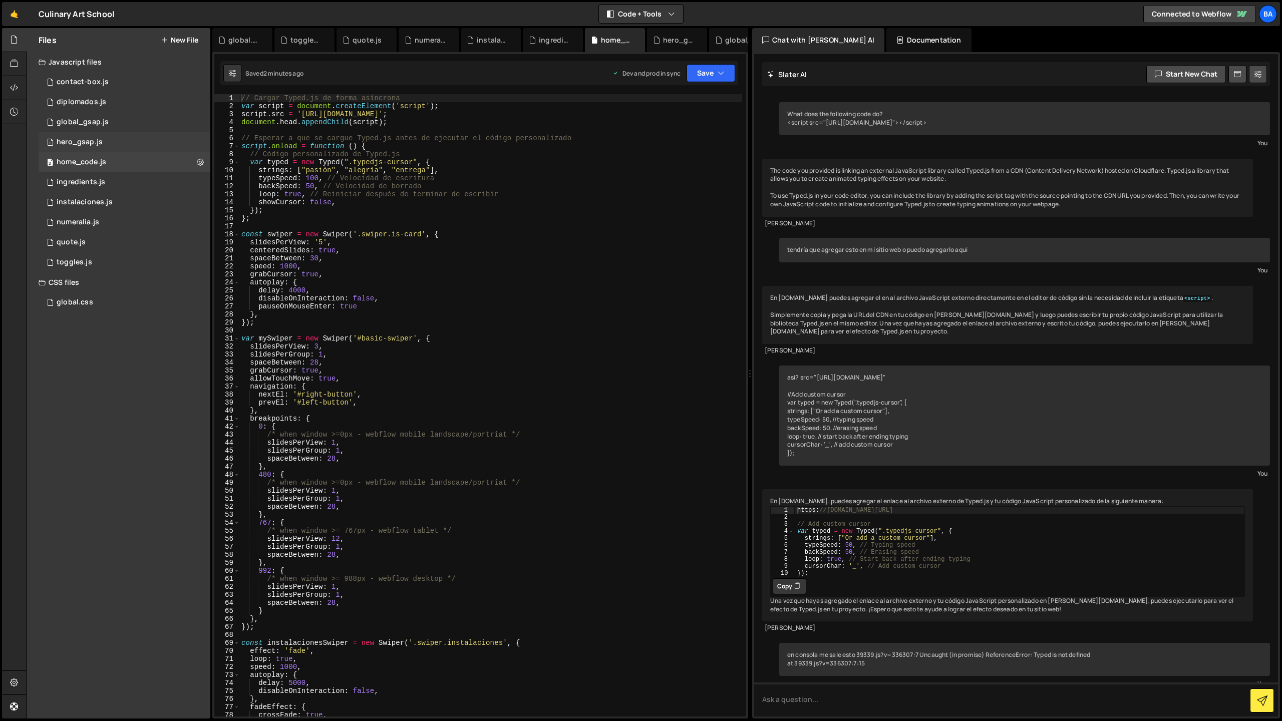
click at [118, 141] on div "1 hero_gsap.js 0" at bounding box center [125, 142] width 172 height 20
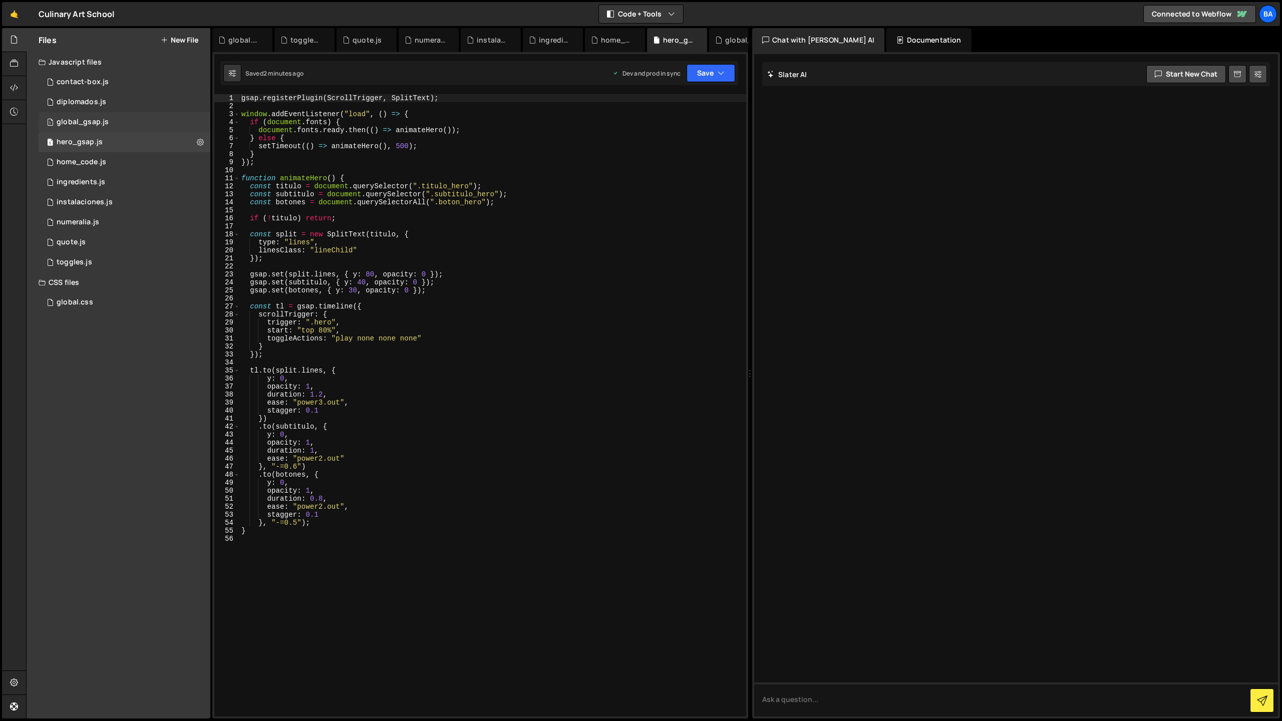
click at [113, 121] on div "1 global_gsap.js 0" at bounding box center [125, 122] width 172 height 20
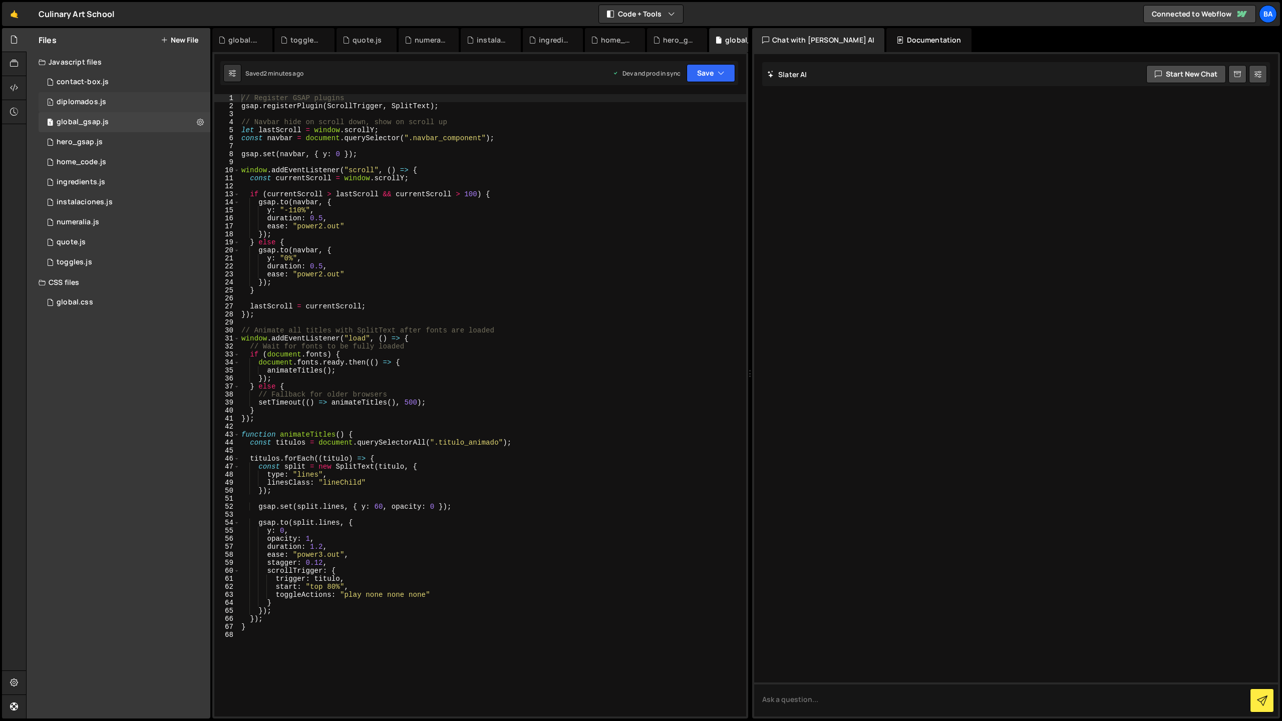
click at [123, 100] on div "1 diplomados.js 0" at bounding box center [125, 102] width 172 height 20
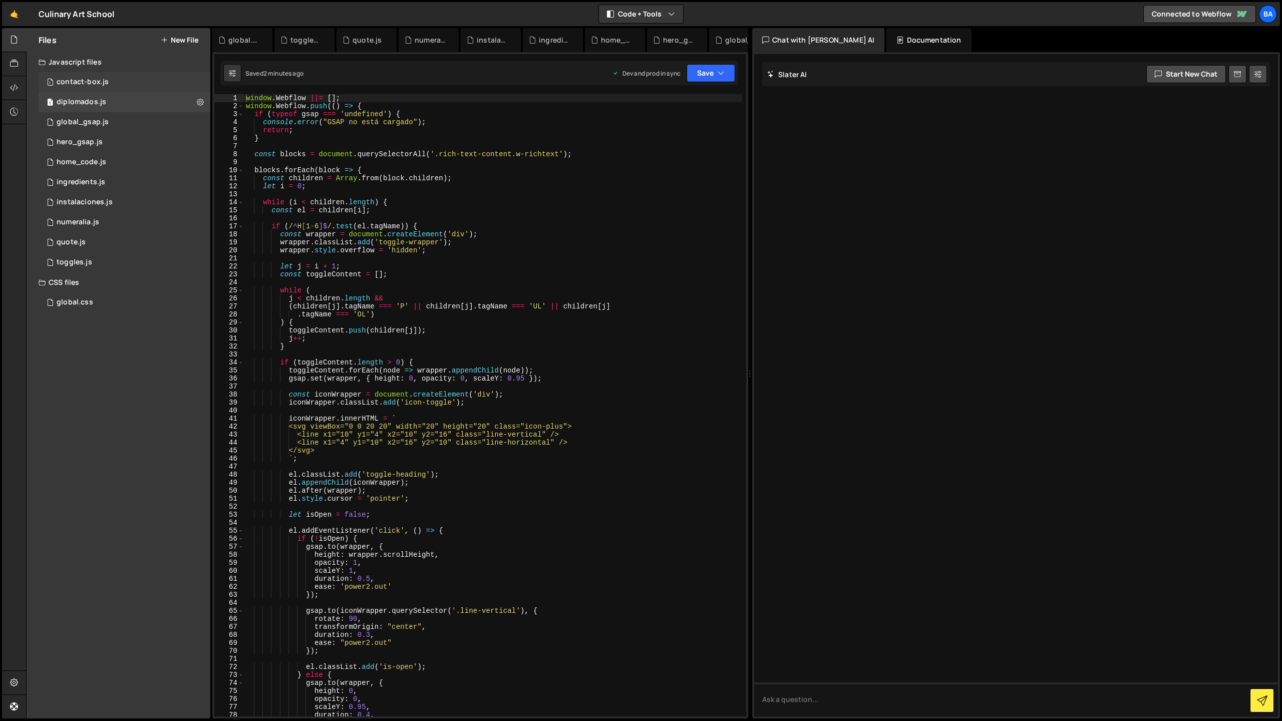
click at [123, 83] on div "1 contact-box.js 0" at bounding box center [125, 82] width 172 height 20
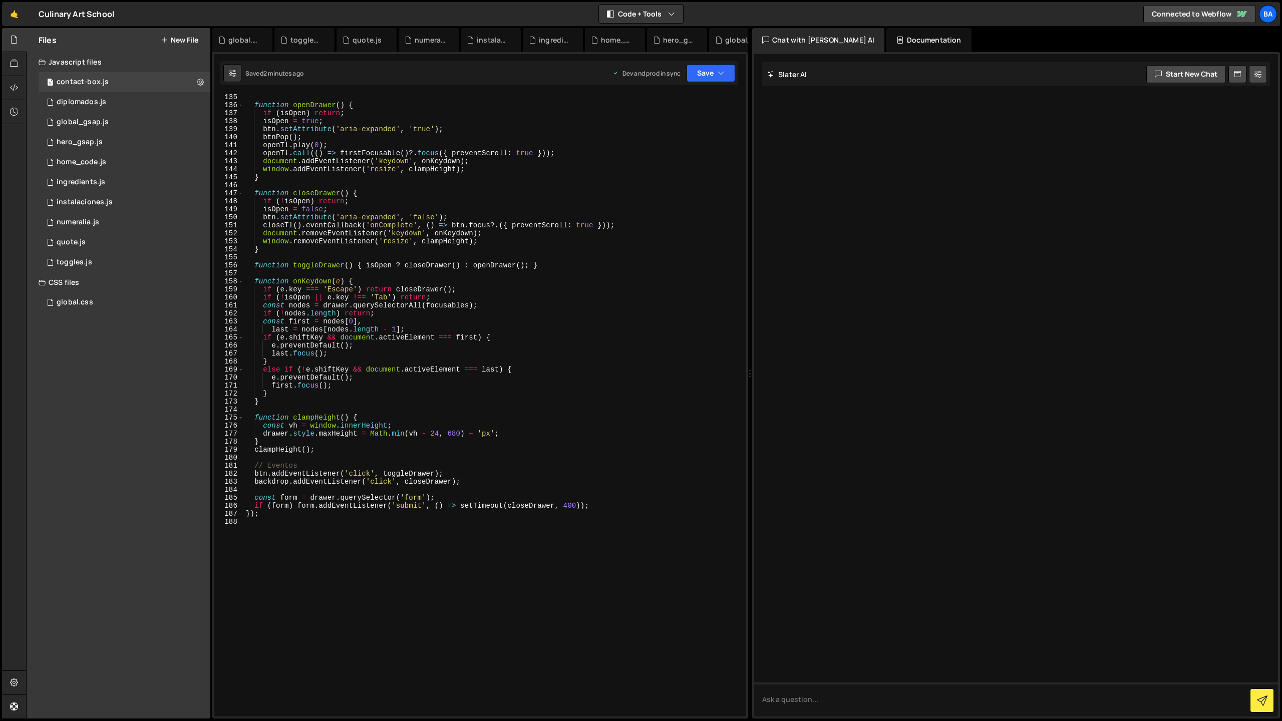
scroll to position [1079, 0]
type textarea "}"
click at [651, 368] on div "const firstFocusable = ( ) => drawer . querySelector ( focusables ) ; function …" at bounding box center [493, 407] width 498 height 638
